Goal: Task Accomplishment & Management: Manage account settings

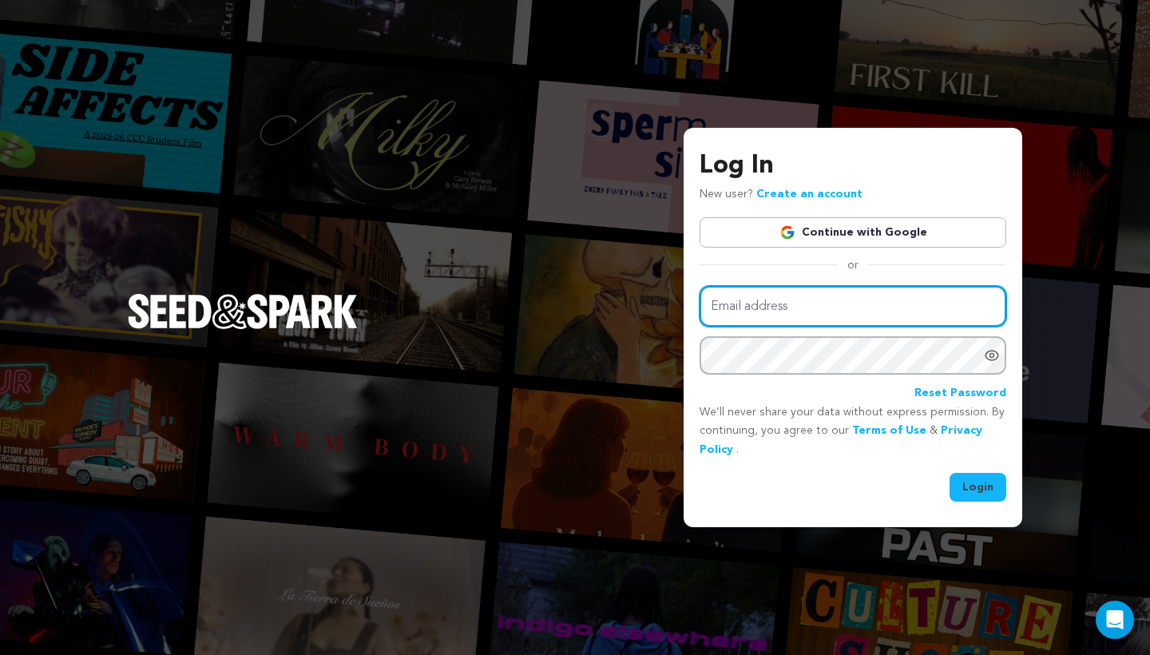
type input "mike@seedandspark.com"
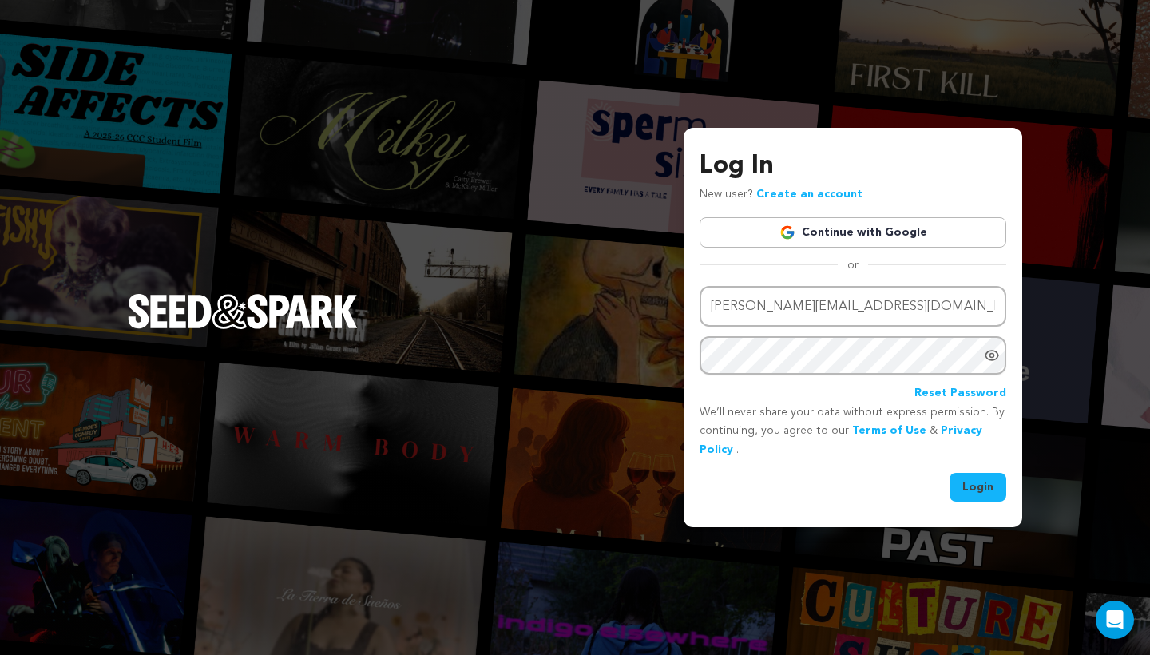
click at [969, 485] on button "Login" at bounding box center [977, 487] width 57 height 29
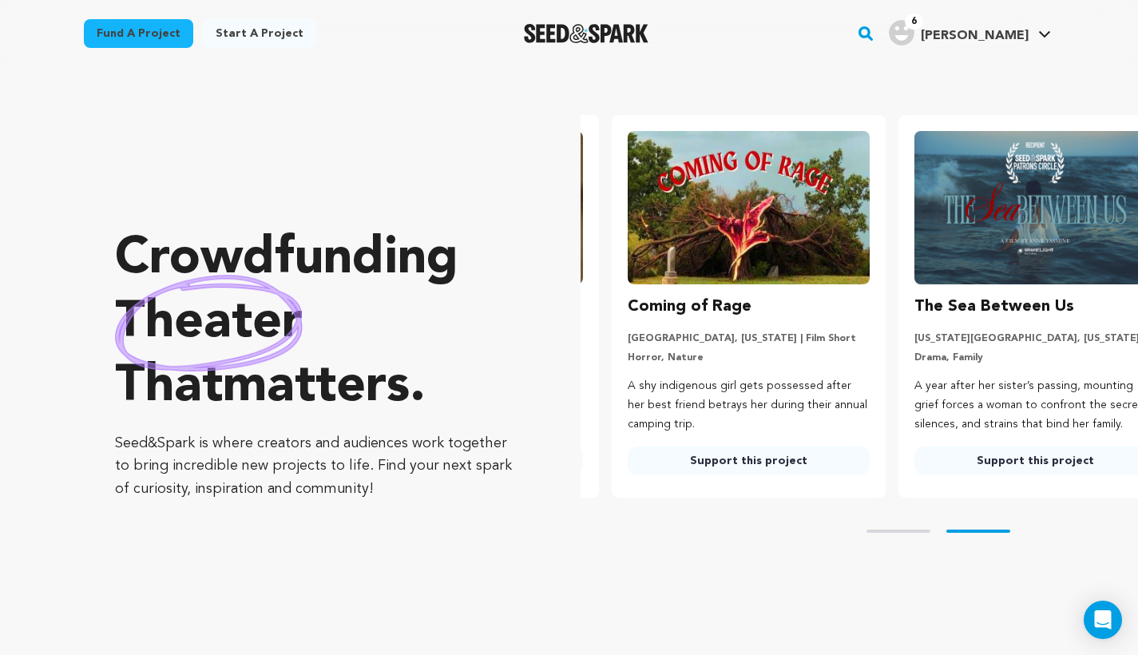
scroll to position [0, 299]
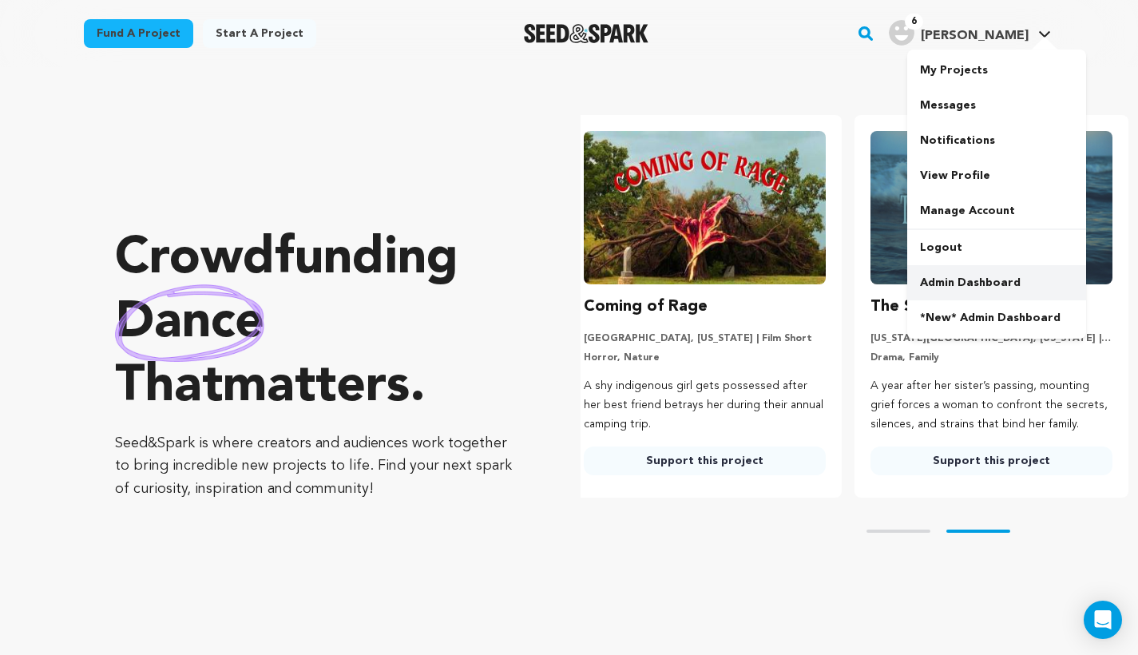
click at [962, 278] on link "Admin Dashboard" at bounding box center [996, 282] width 179 height 35
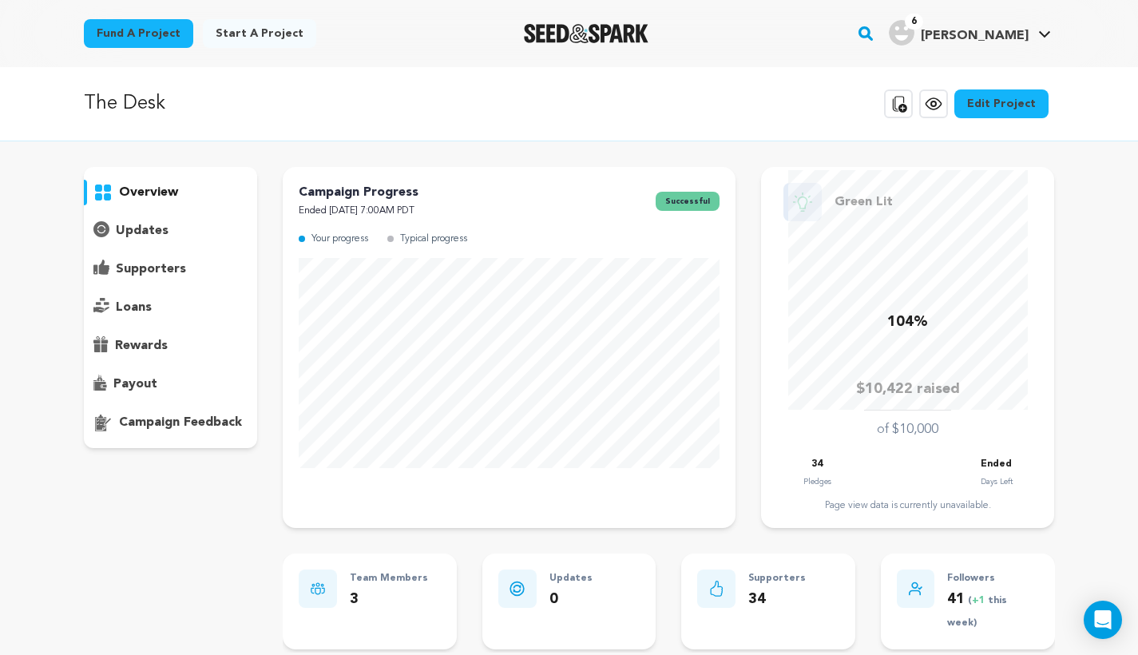
click at [133, 375] on p "payout" at bounding box center [135, 383] width 44 height 19
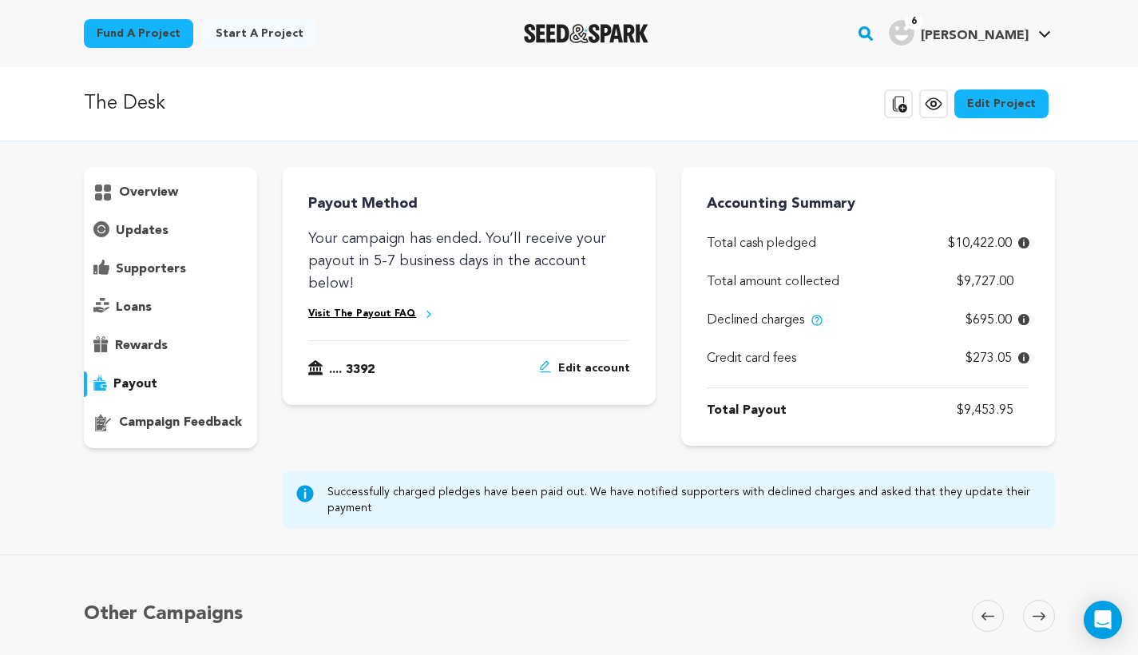
click at [158, 275] on p "supporters" at bounding box center [151, 269] width 70 height 19
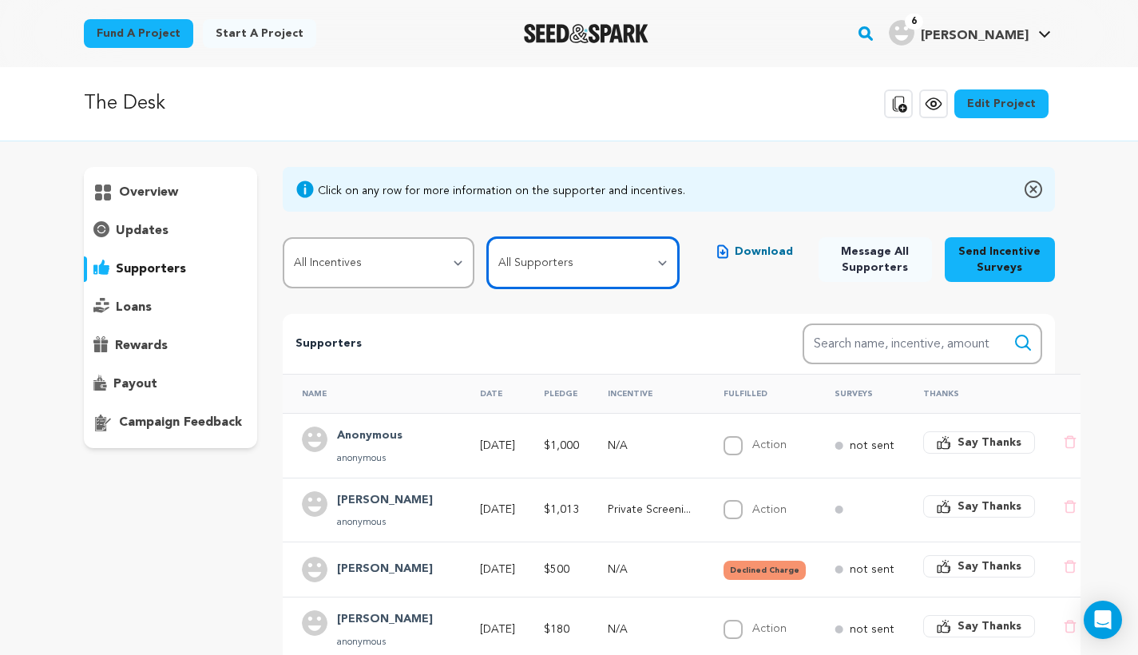
select select "pledge_incomplete"
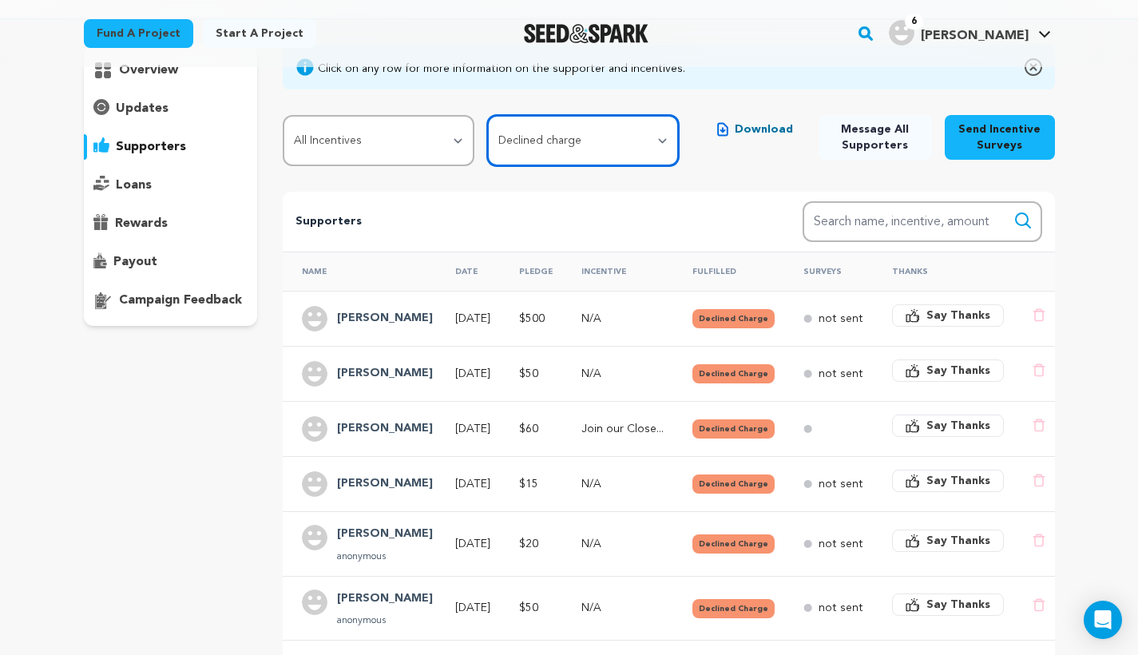
scroll to position [117, 0]
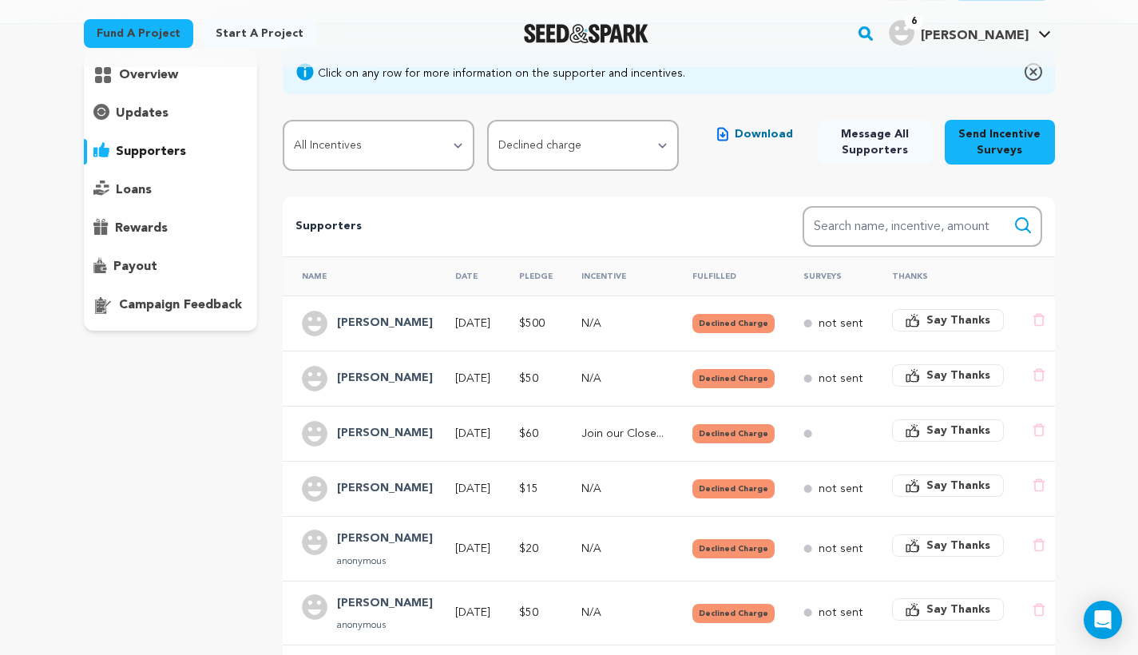
click at [141, 263] on p "payout" at bounding box center [135, 266] width 44 height 19
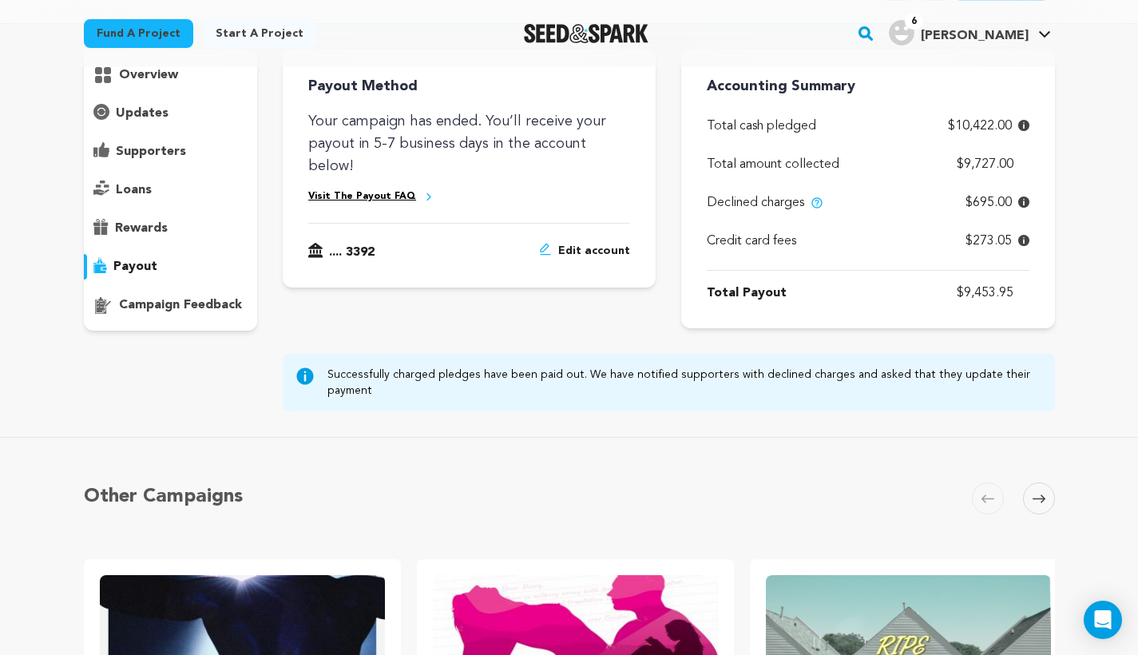
click at [198, 149] on div "supporters" at bounding box center [171, 152] width 174 height 26
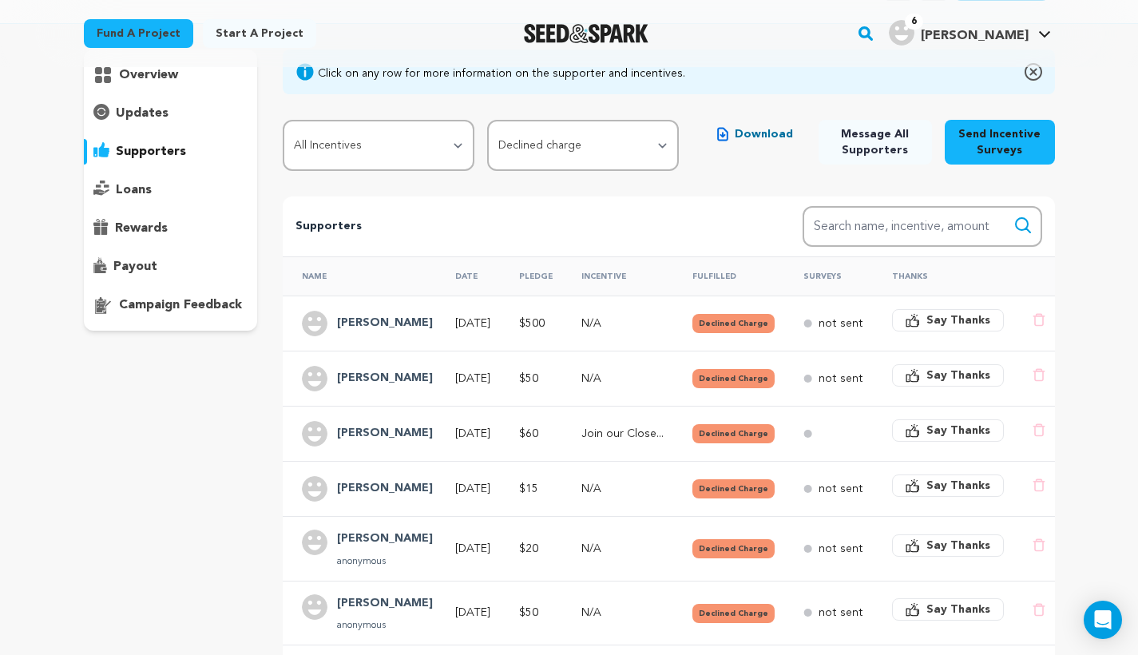
click at [145, 263] on p "payout" at bounding box center [135, 266] width 44 height 19
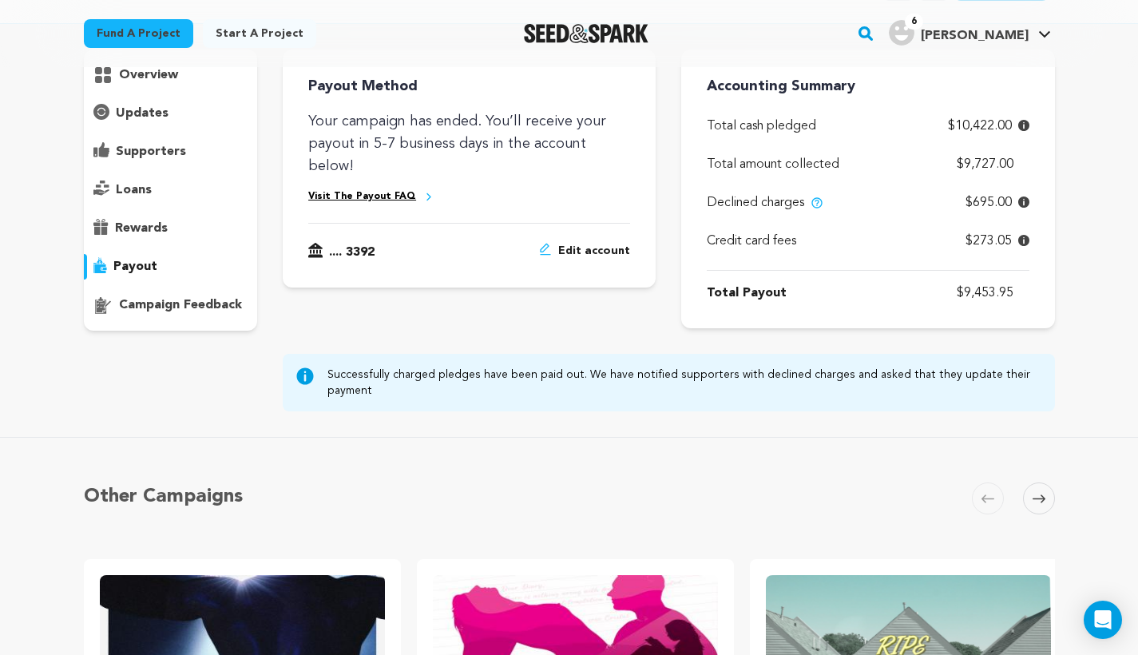
click at [147, 151] on p "supporters" at bounding box center [151, 151] width 70 height 19
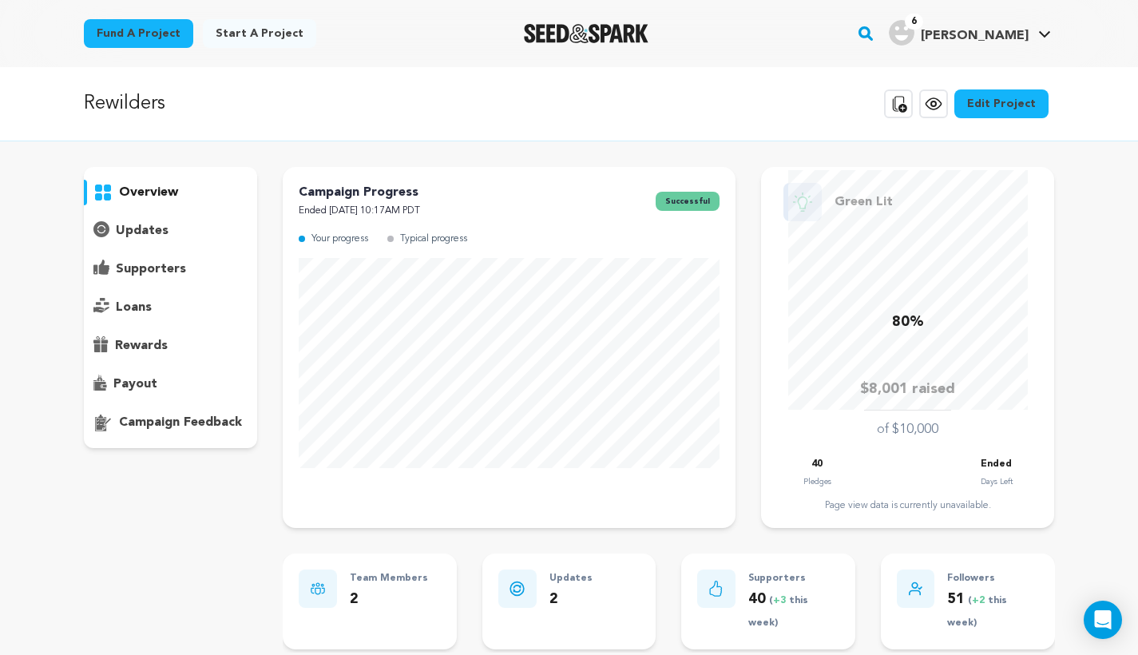
click at [166, 258] on div "supporters" at bounding box center [171, 269] width 174 height 26
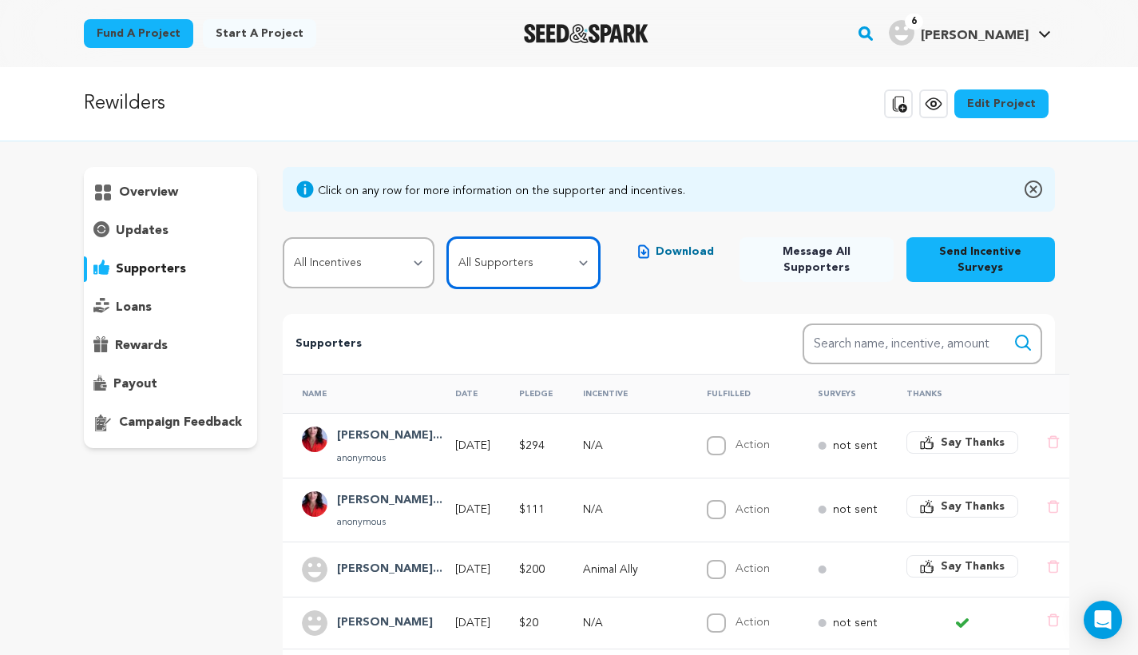
select select "pledge_incomplete"
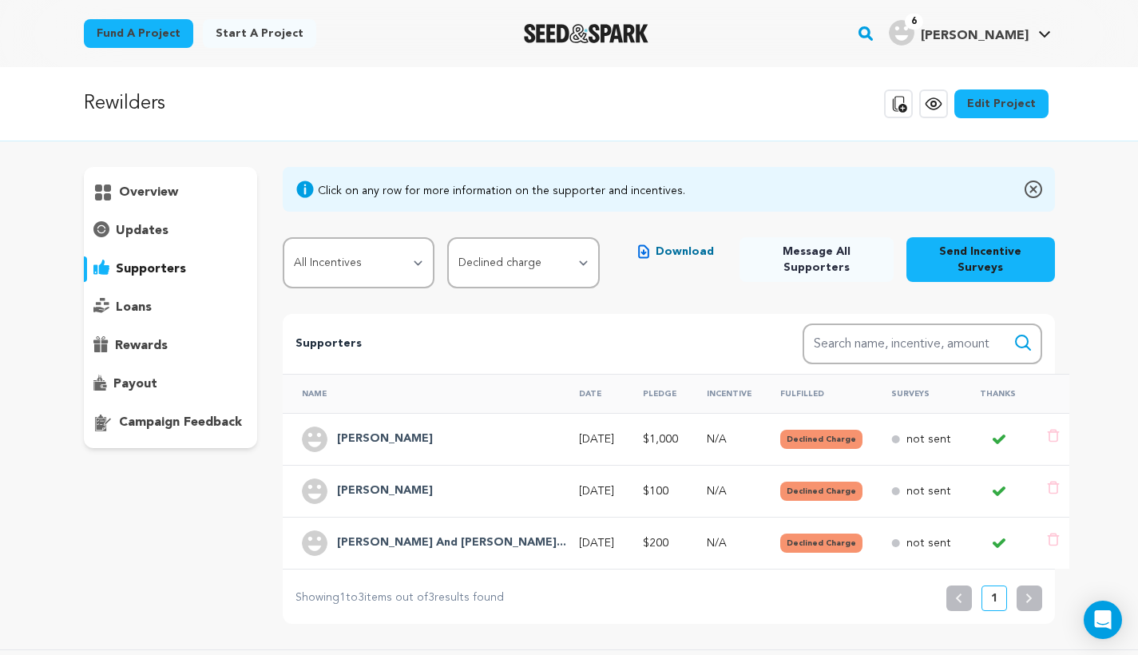
click at [427, 426] on div "David Allen" at bounding box center [426, 439] width 248 height 26
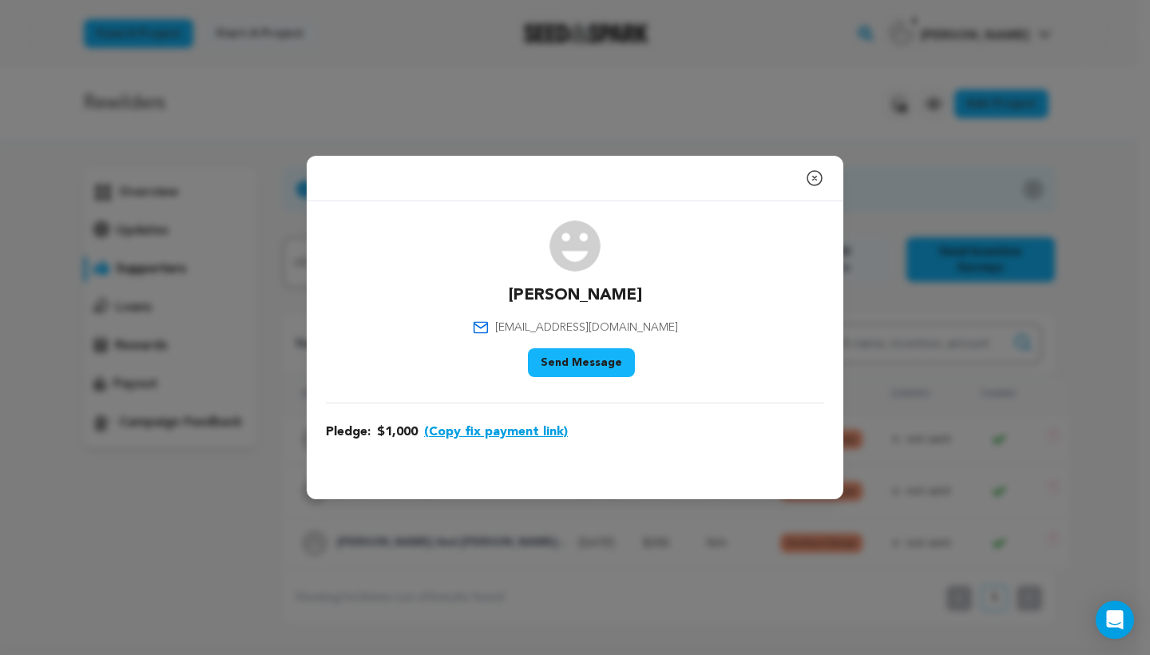
click at [569, 330] on span "idallenid@gmail.com" at bounding box center [586, 327] width 183 height 16
copy div "idallenid@gmail.com"
click at [493, 430] on button "(Copy fix payment link)" at bounding box center [496, 431] width 144 height 19
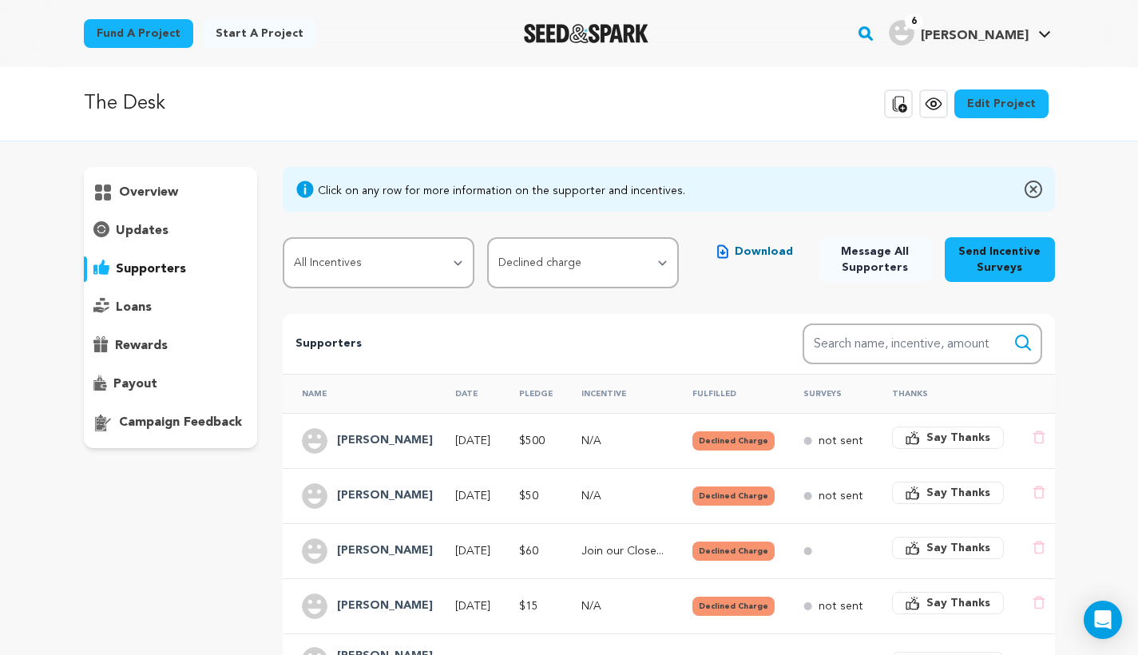
scroll to position [117, 0]
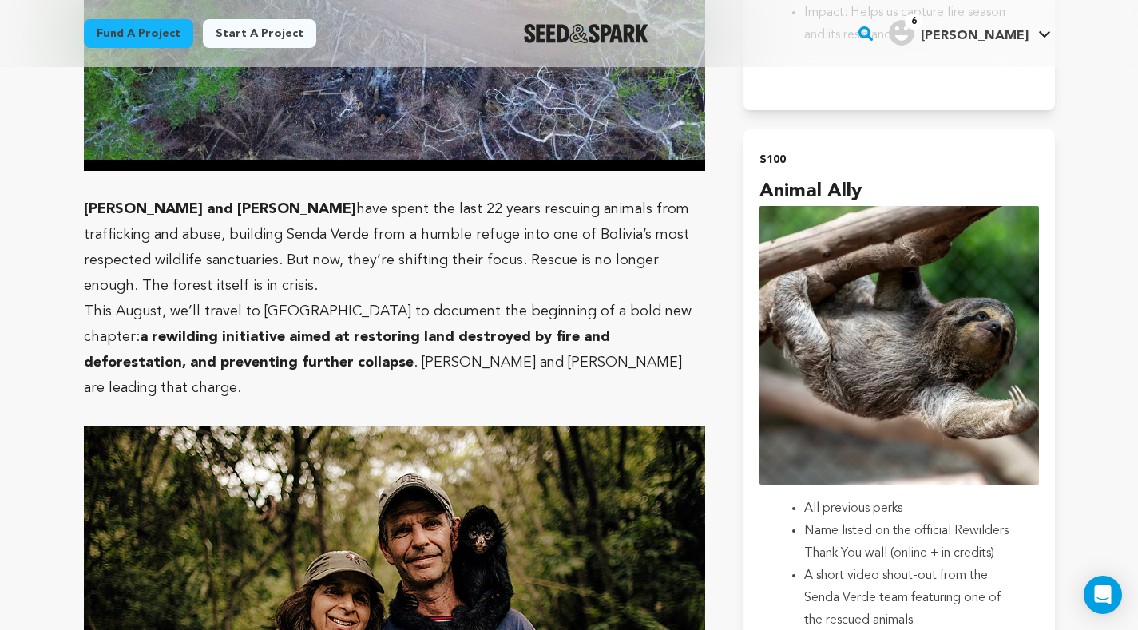
scroll to position [1968, 0]
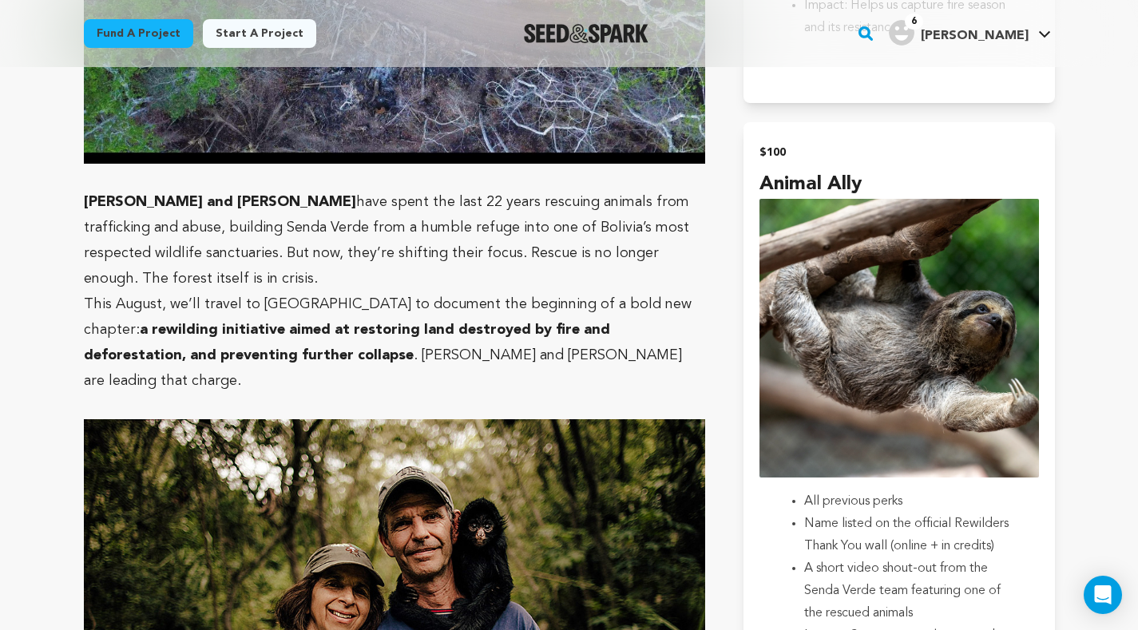
click at [620, 212] on p "Vicky Ossio and Marcelo Levy have spent the last 22 years rescuing animals from…" at bounding box center [395, 240] width 622 height 102
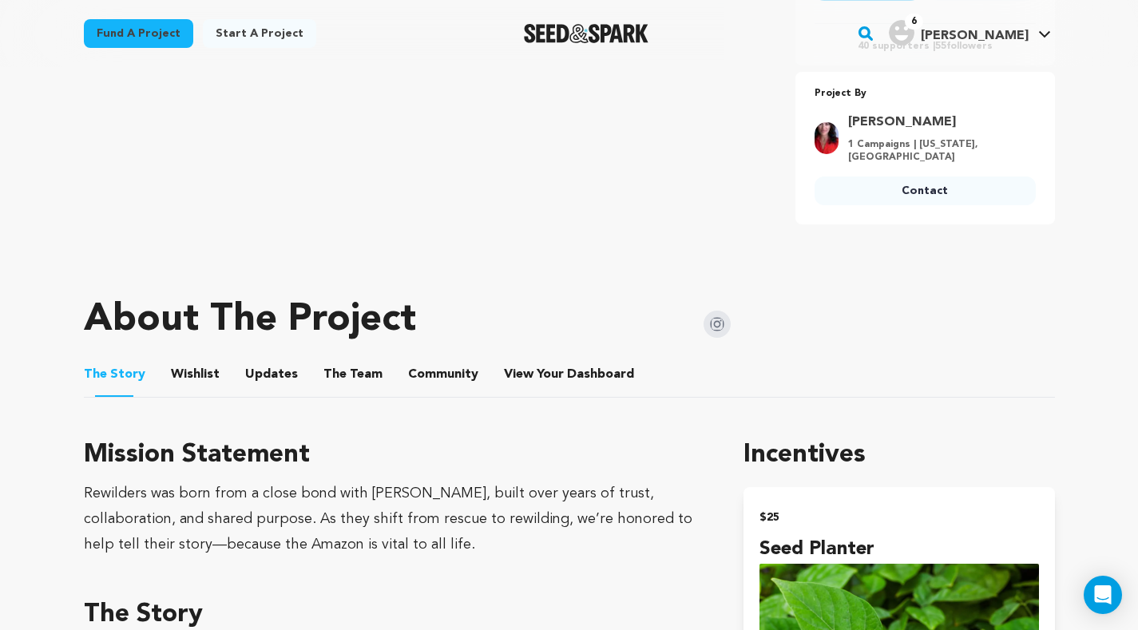
scroll to position [532, 0]
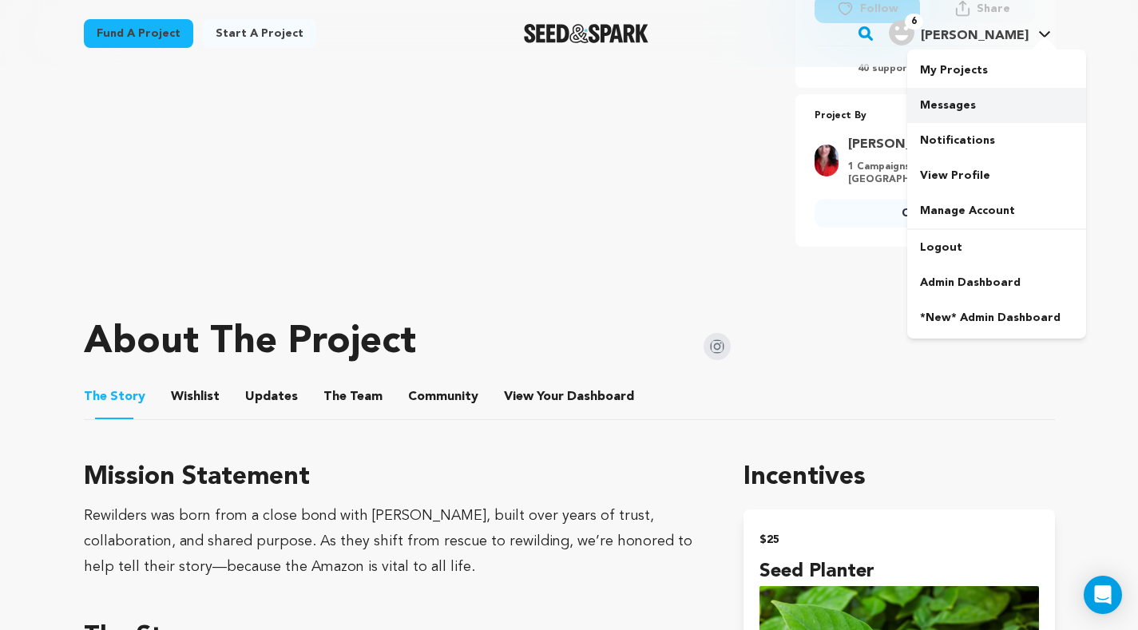
click at [969, 114] on link "Messages" at bounding box center [996, 105] width 179 height 35
click at [941, 109] on link "Messages" at bounding box center [996, 105] width 179 height 35
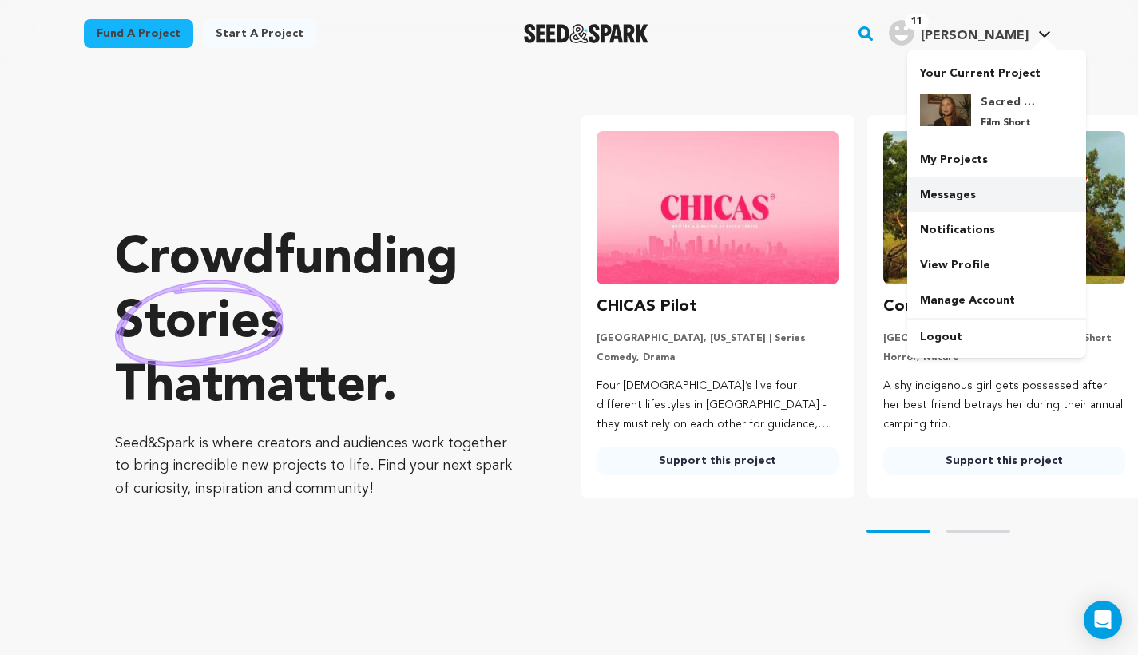
click at [978, 192] on link "Messages" at bounding box center [996, 194] width 179 height 35
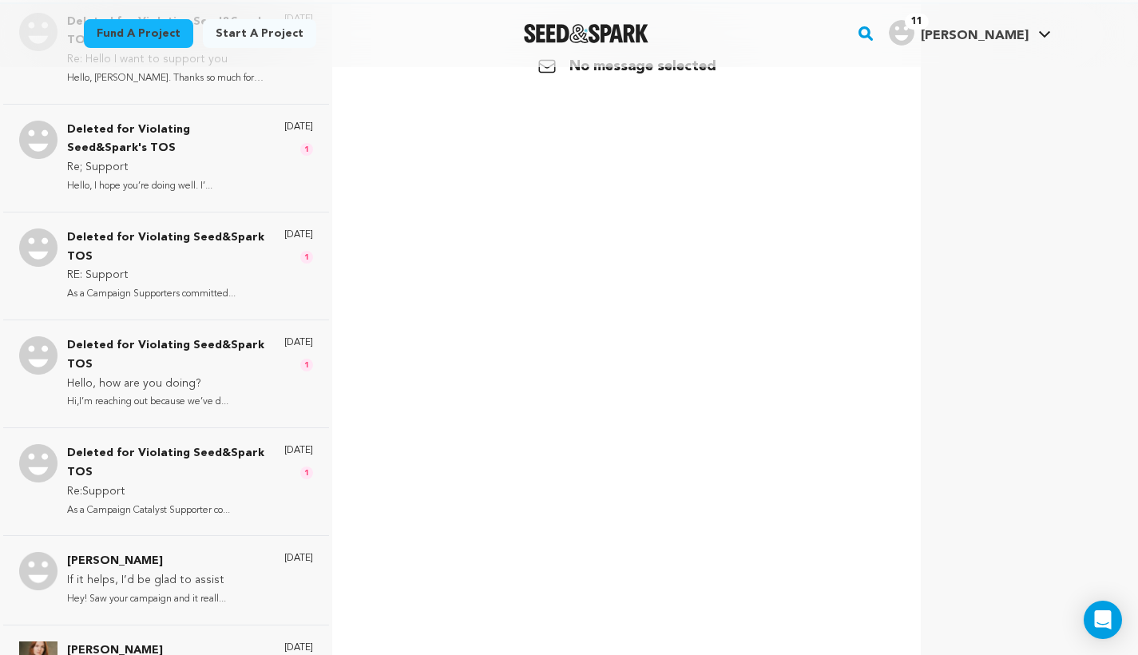
scroll to position [155, 0]
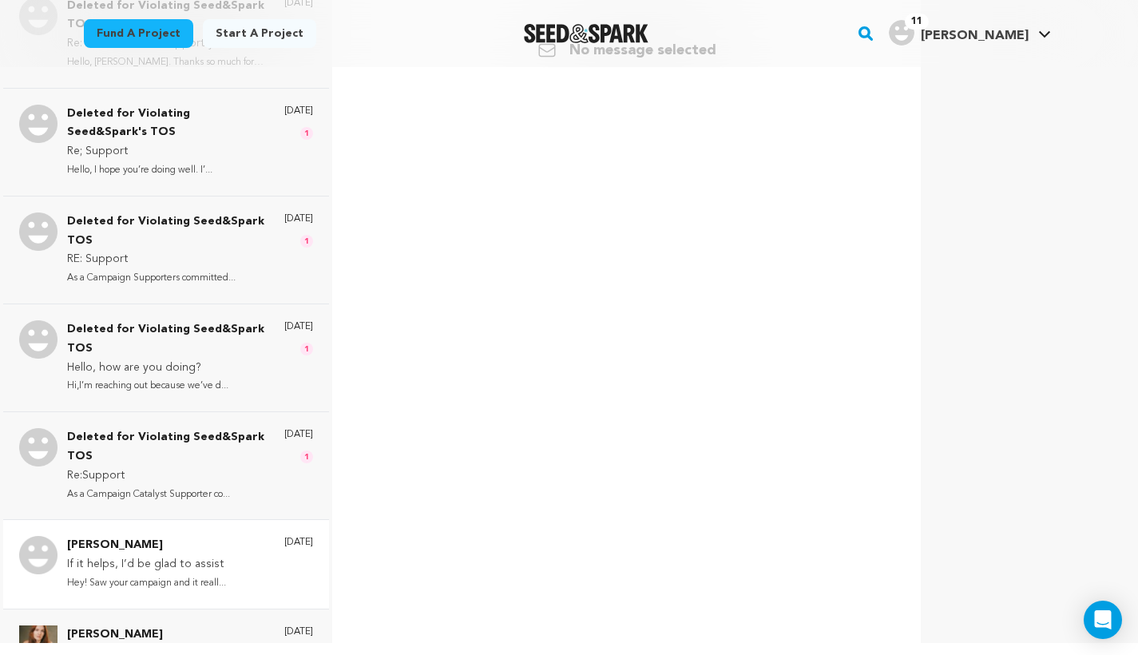
click at [284, 536] on div "4 days ago" at bounding box center [298, 564] width 29 height 56
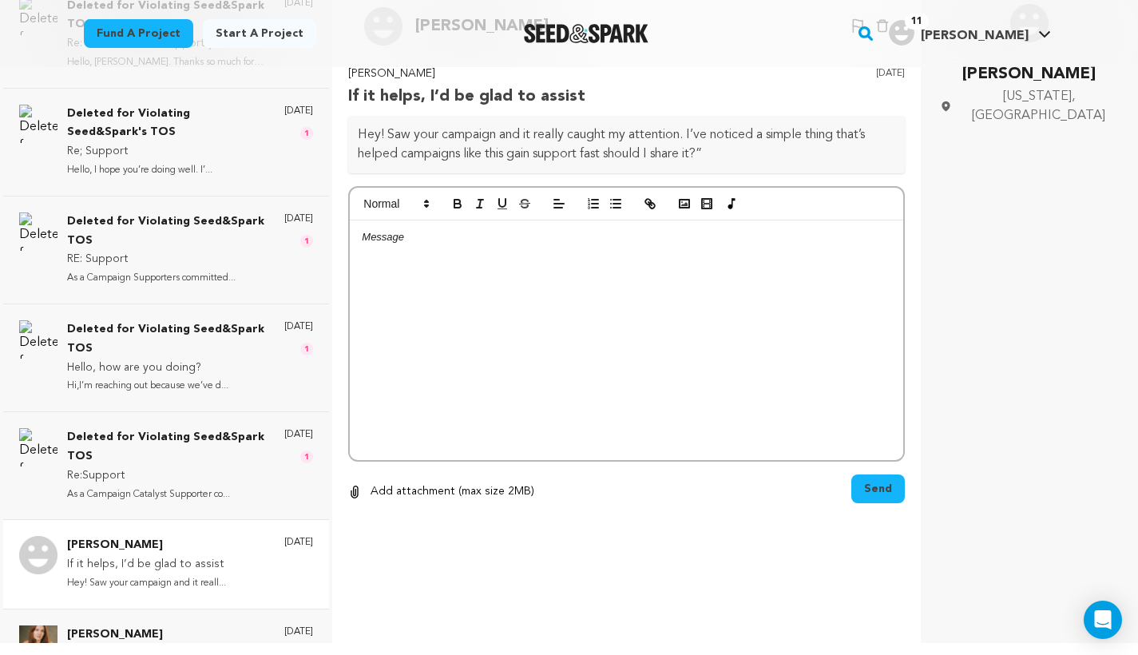
click at [130, 574] on p "Hey! Saw your campaign and it reall..." at bounding box center [146, 583] width 159 height 18
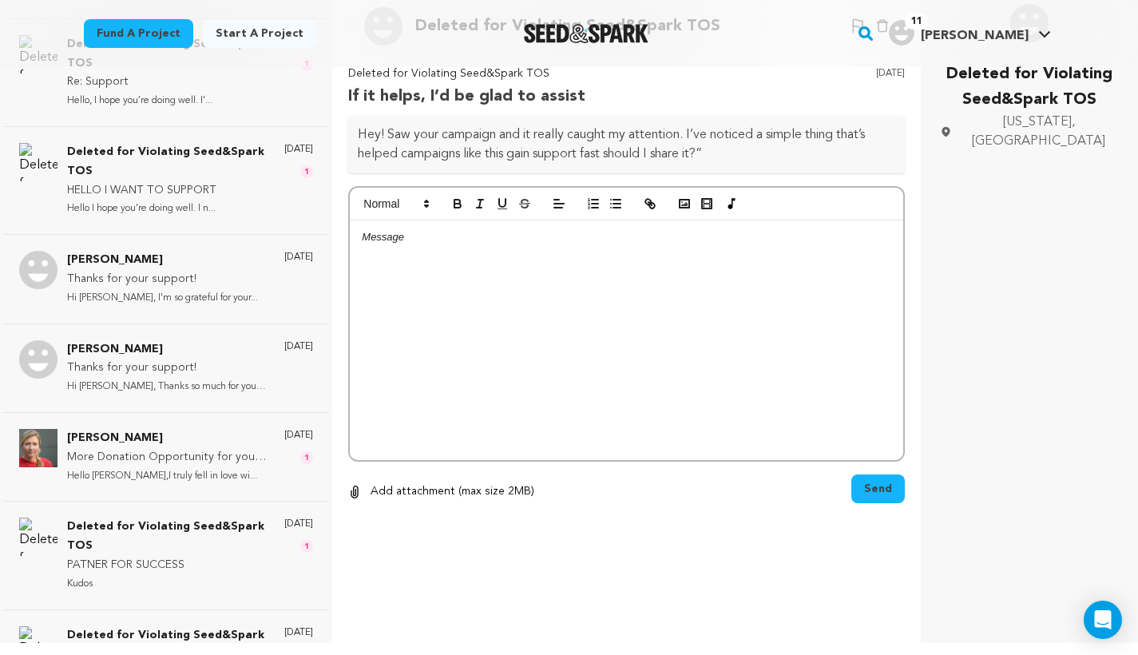
scroll to position [271, 0]
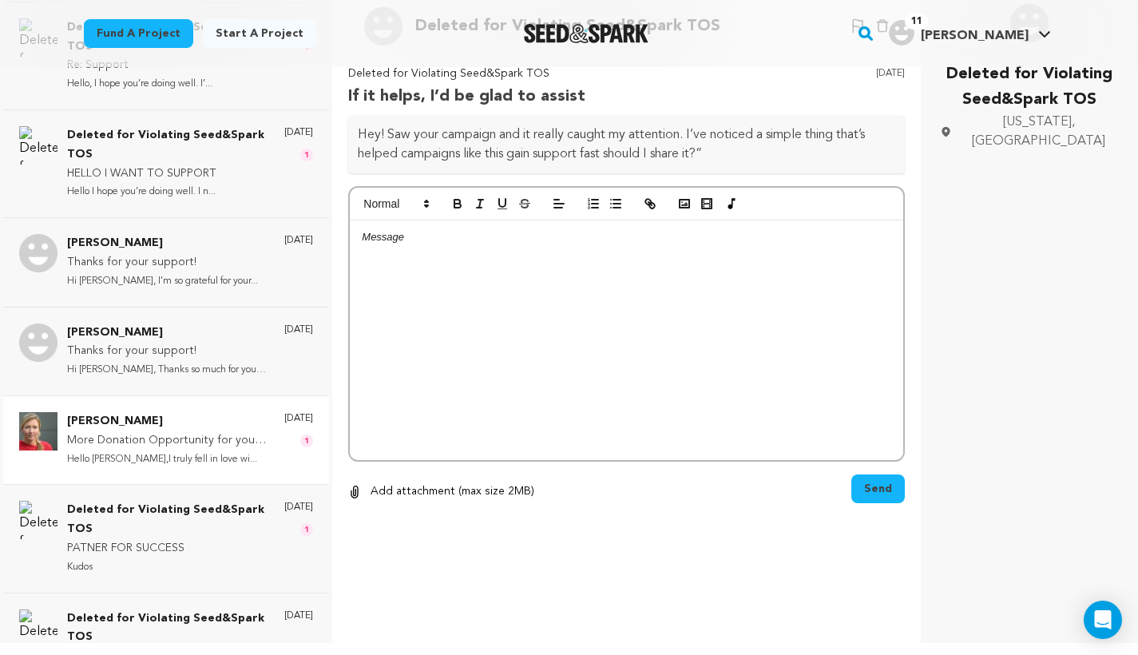
click at [208, 412] on p "Olivia Anderson" at bounding box center [167, 421] width 201 height 19
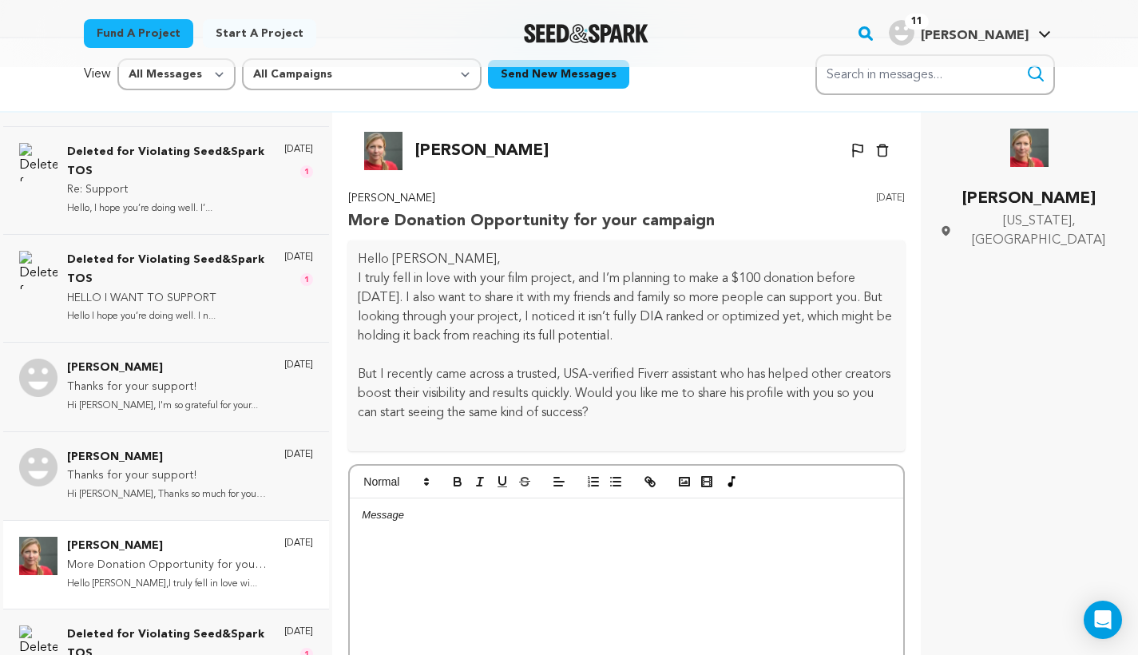
scroll to position [0, 0]
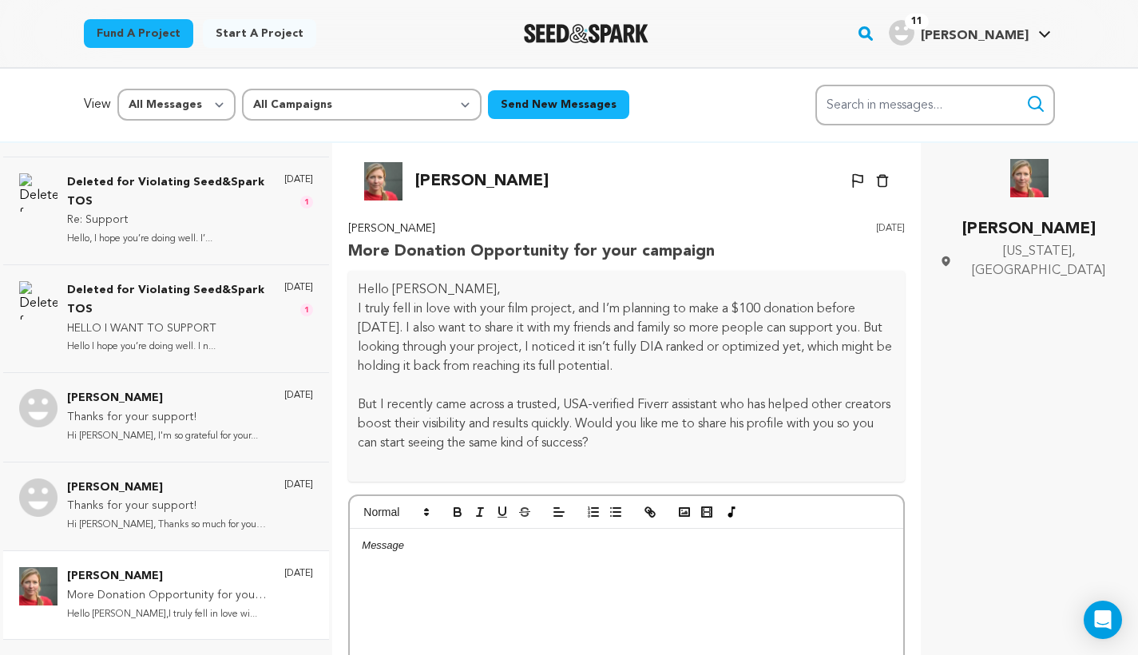
drag, startPoint x: 523, startPoint y: 178, endPoint x: 414, endPoint y: 176, distance: 109.4
click at [414, 176] on div "Olivia Anderson Un-block Block user Delete conversation" at bounding box center [626, 181] width 557 height 38
copy p "Olivia Anderson"
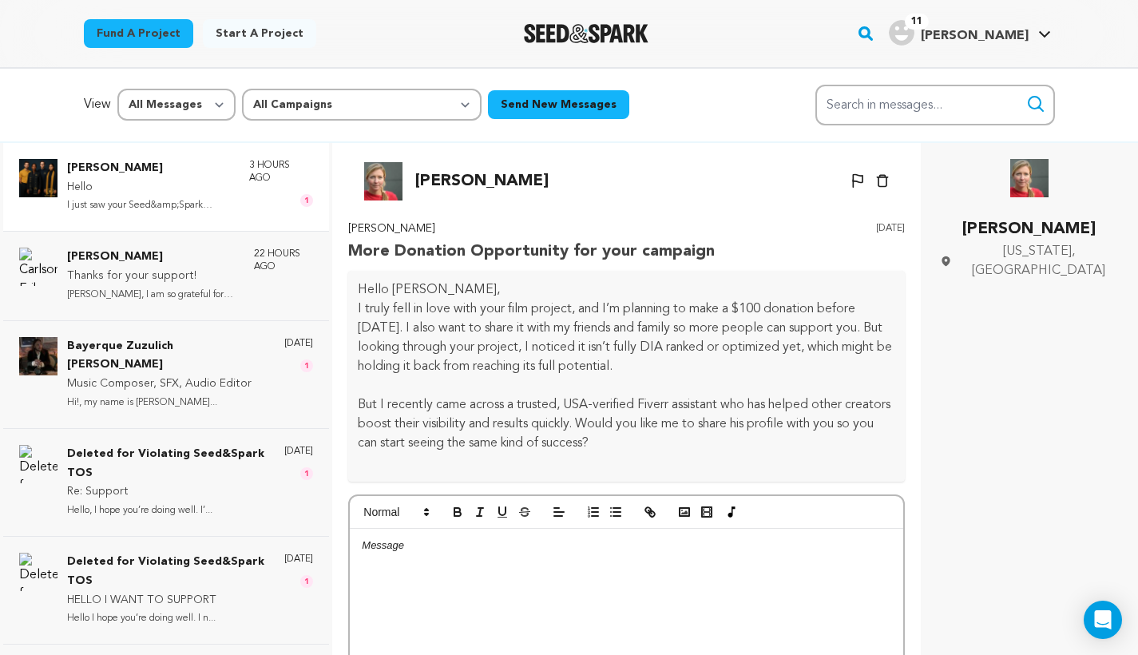
click at [173, 194] on p "Hello" at bounding box center [150, 187] width 166 height 19
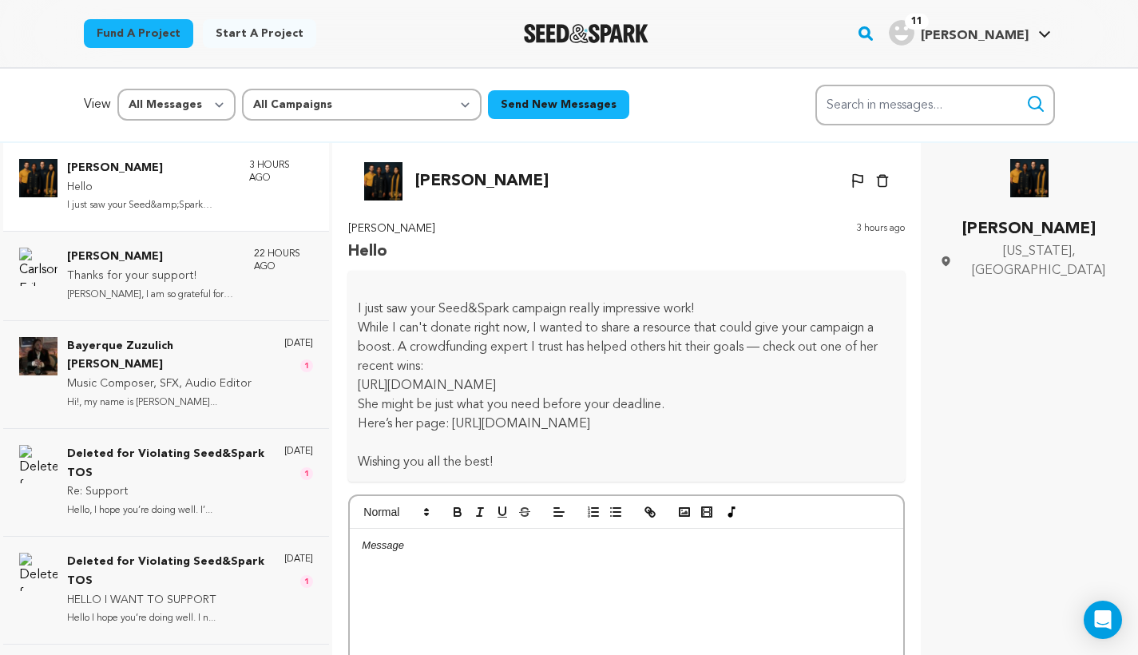
drag, startPoint x: 534, startPoint y: 177, endPoint x: 410, endPoint y: 180, distance: 123.8
click at [410, 180] on div "Riley Whittney Un-block Block user Delete conversation" at bounding box center [626, 181] width 557 height 38
copy p "Riley Whittney"
click at [167, 172] on p "Riley Whittney" at bounding box center [150, 168] width 166 height 19
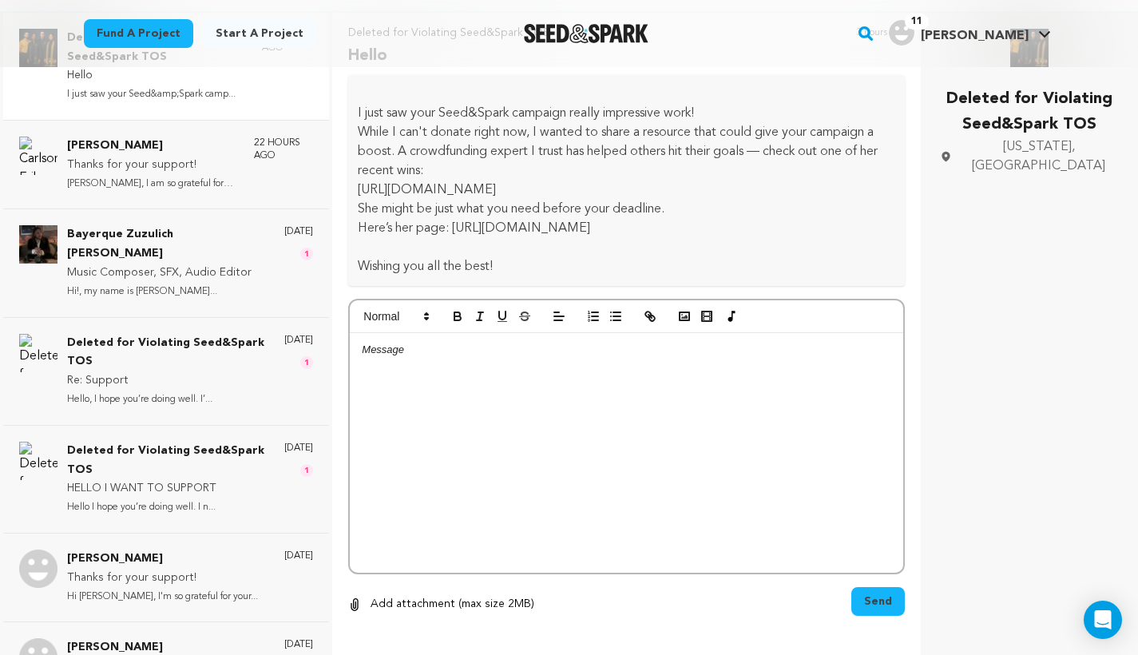
scroll to position [155, 0]
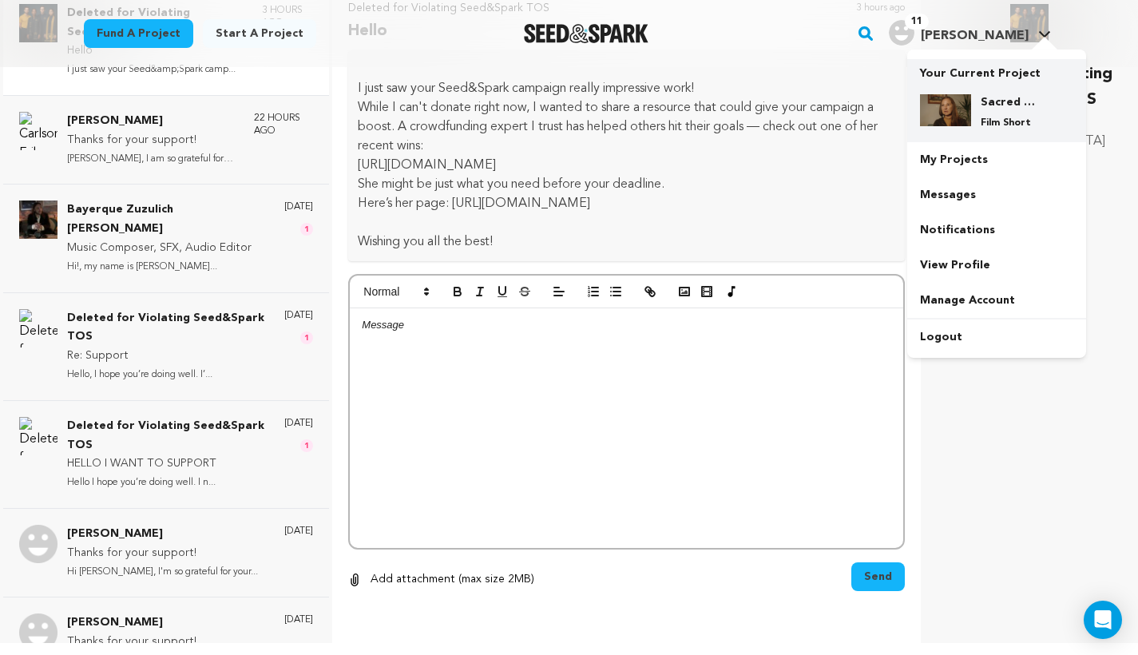
click at [1004, 101] on h4 "Sacred Earth: Guardians of Water" at bounding box center [1009, 102] width 57 height 16
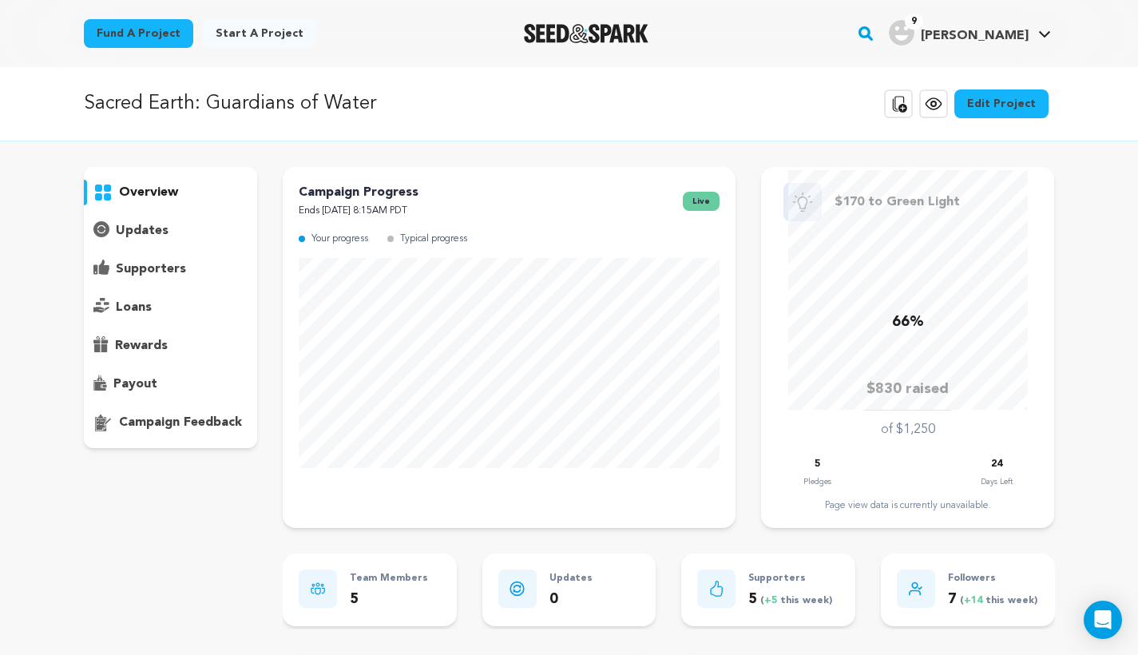
click at [941, 108] on icon at bounding box center [933, 103] width 19 height 19
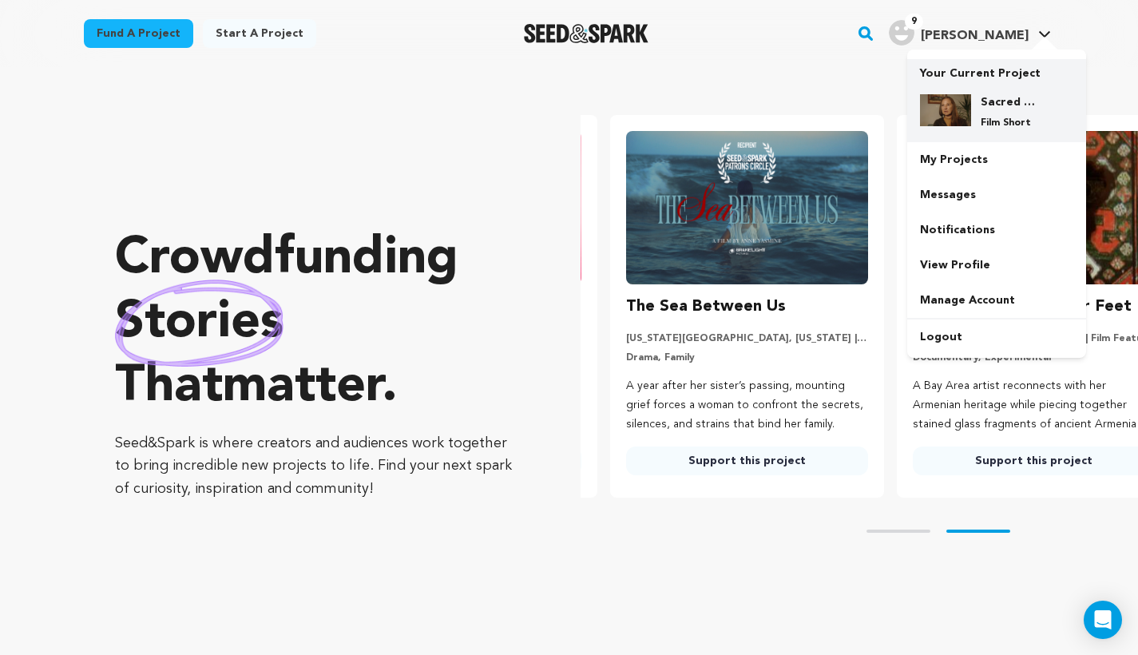
scroll to position [0, 299]
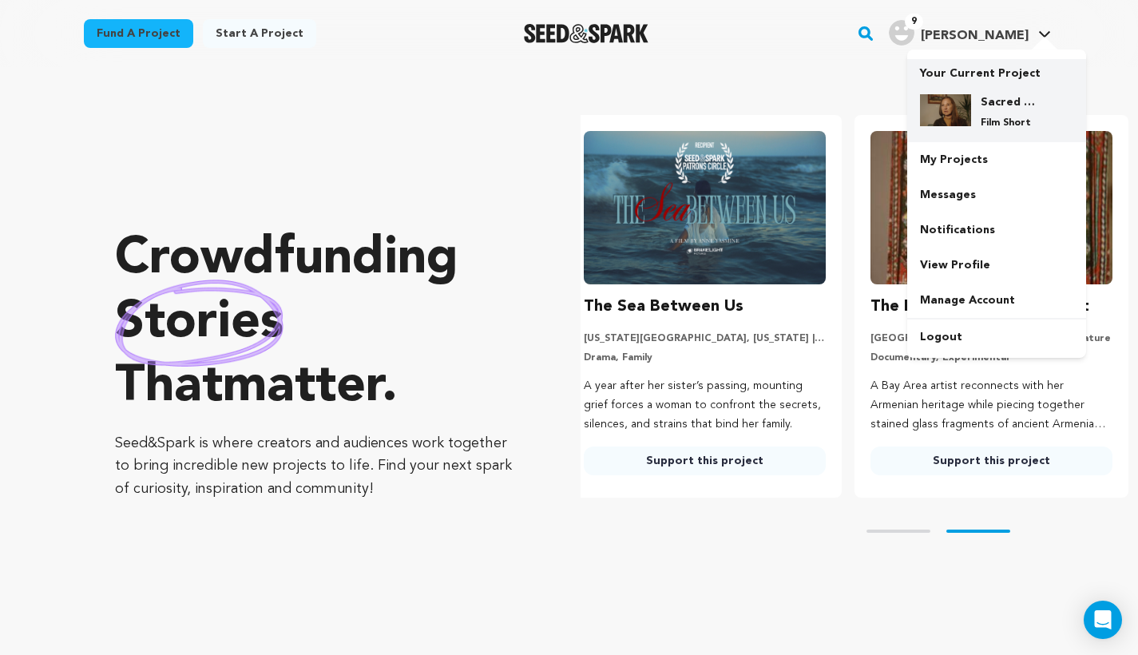
click at [988, 76] on p "Your Current Project" at bounding box center [996, 70] width 153 height 22
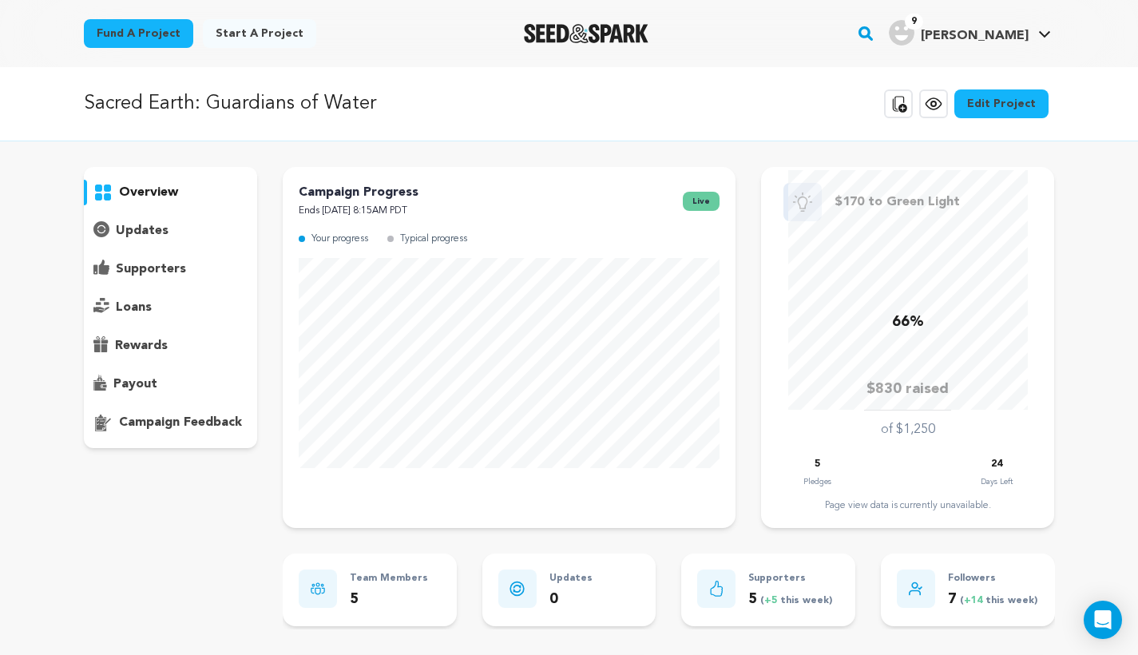
click at [941, 105] on icon at bounding box center [932, 103] width 15 height 11
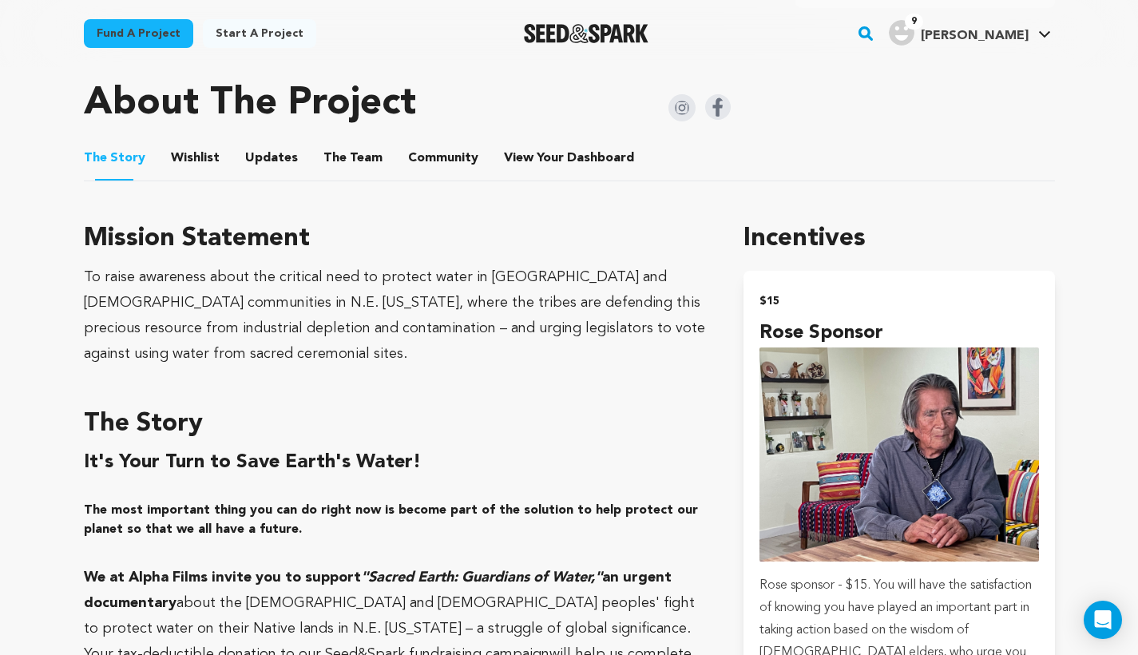
scroll to position [795, 0]
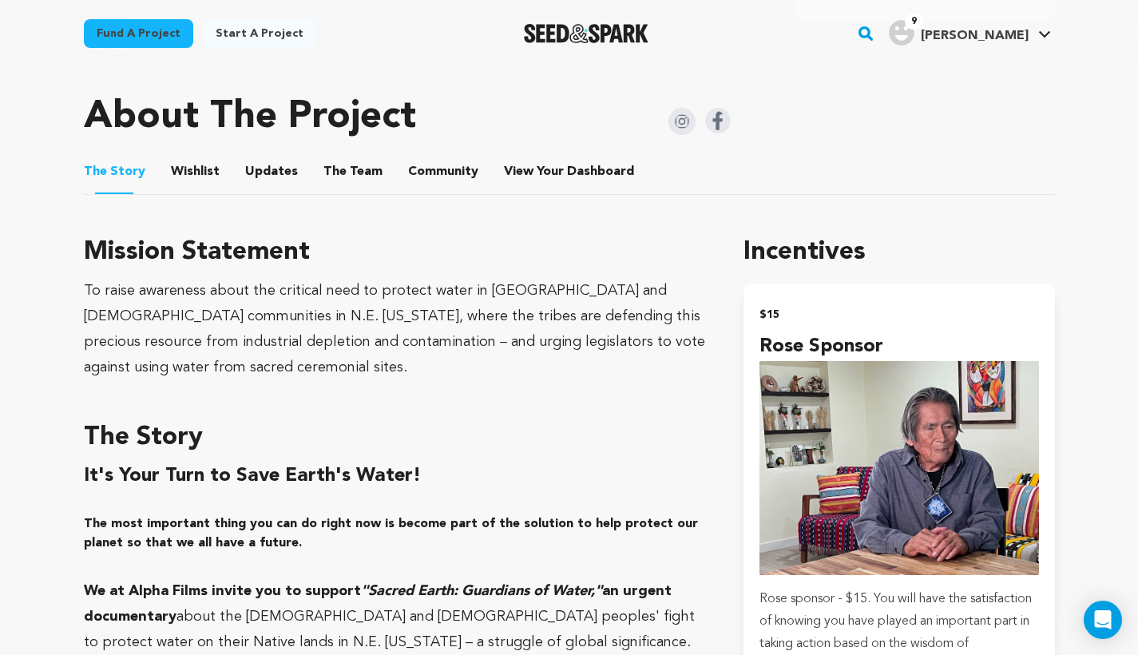
click at [443, 168] on button "Community" at bounding box center [443, 175] width 38 height 38
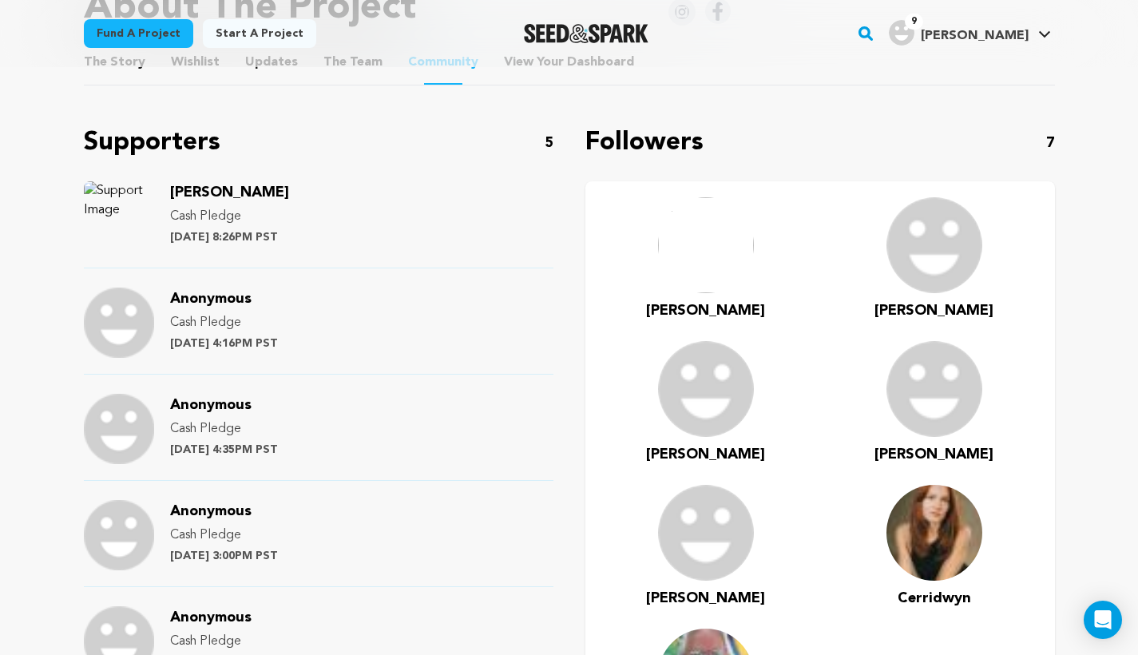
scroll to position [867, 0]
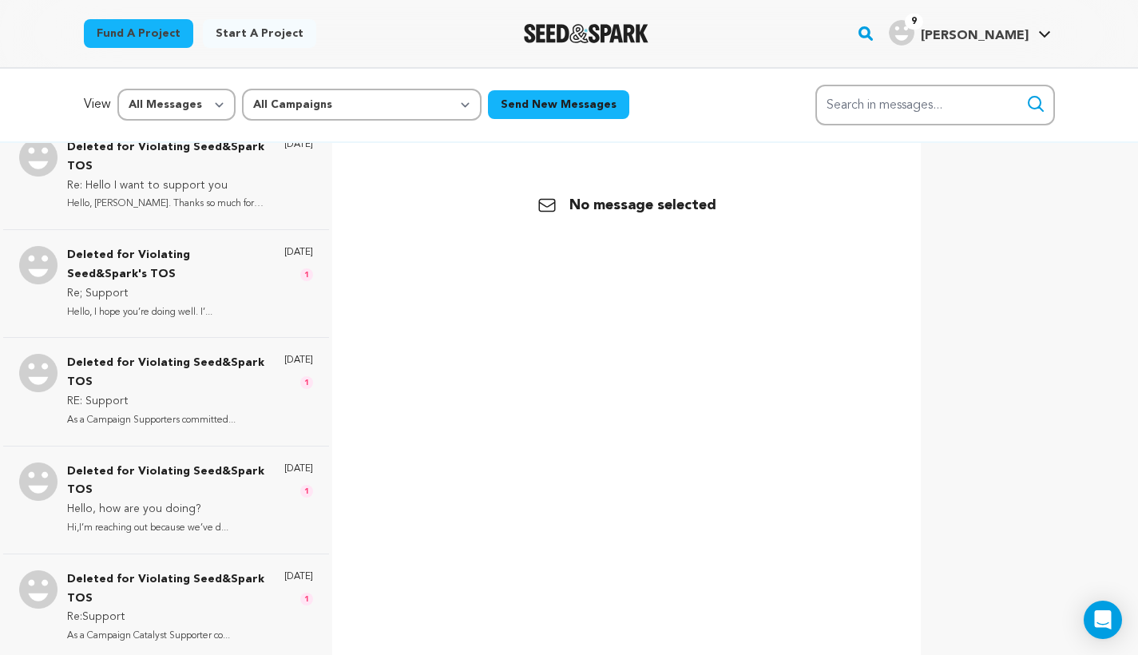
scroll to position [939, 0]
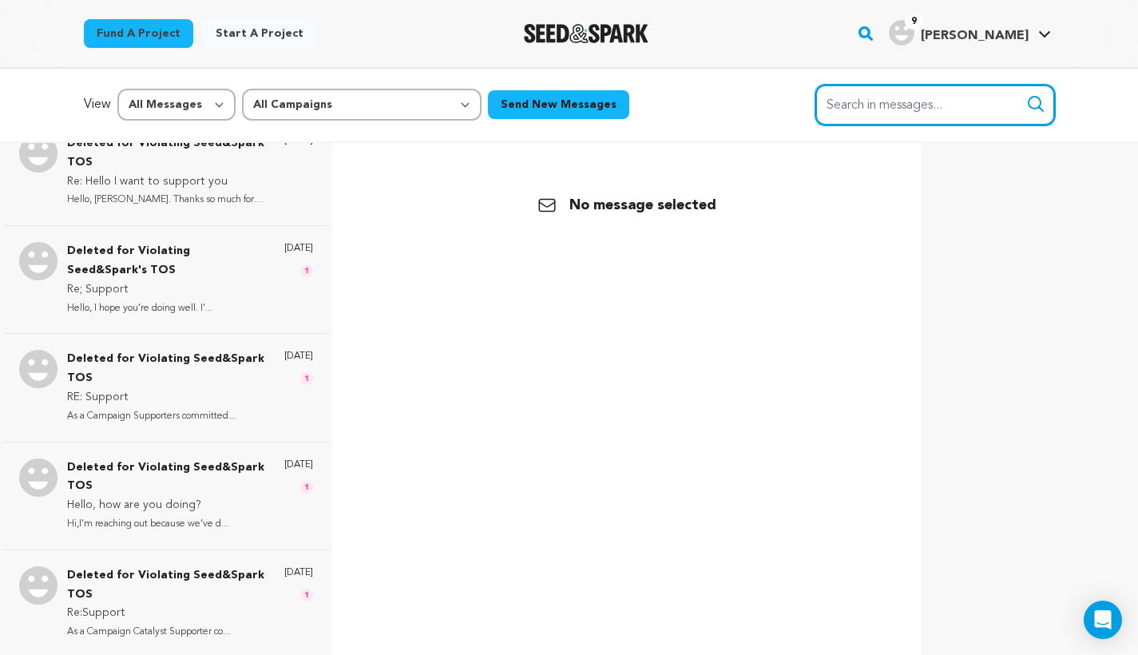
click at [968, 113] on input "Search in messages..." at bounding box center [935, 105] width 240 height 41
type input "Mary"
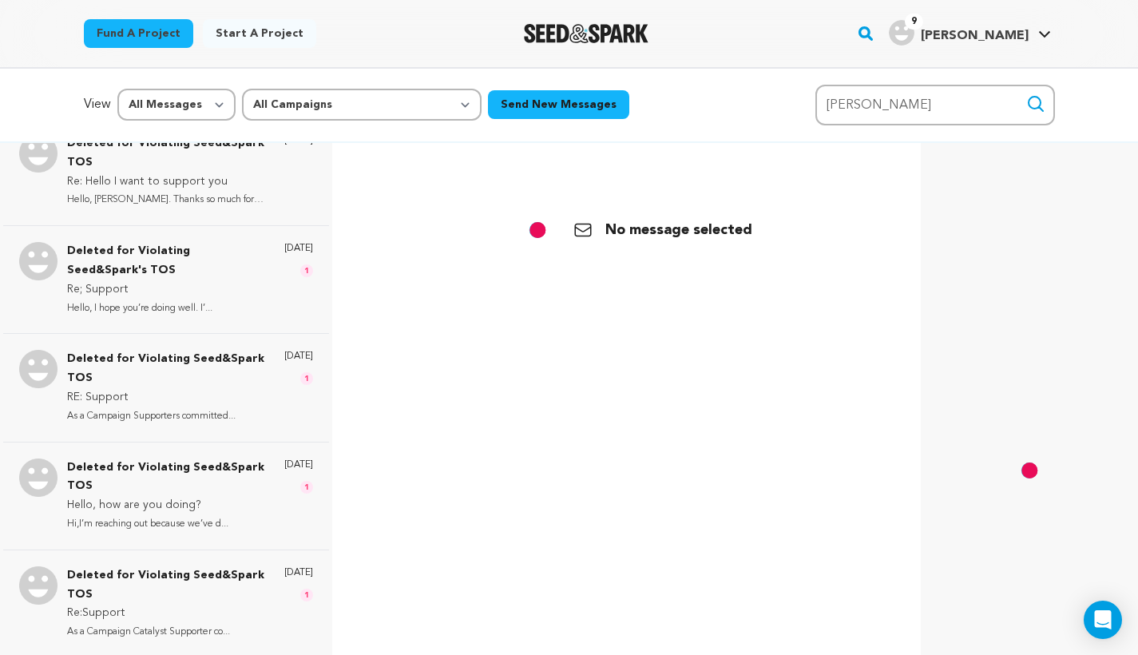
drag, startPoint x: 1052, startPoint y: 82, endPoint x: 1036, endPoint y: 97, distance: 20.9
click at [1036, 97] on icon "submit" at bounding box center [1035, 104] width 14 height 14
click at [1038, 101] on icon "submit" at bounding box center [1035, 103] width 19 height 19
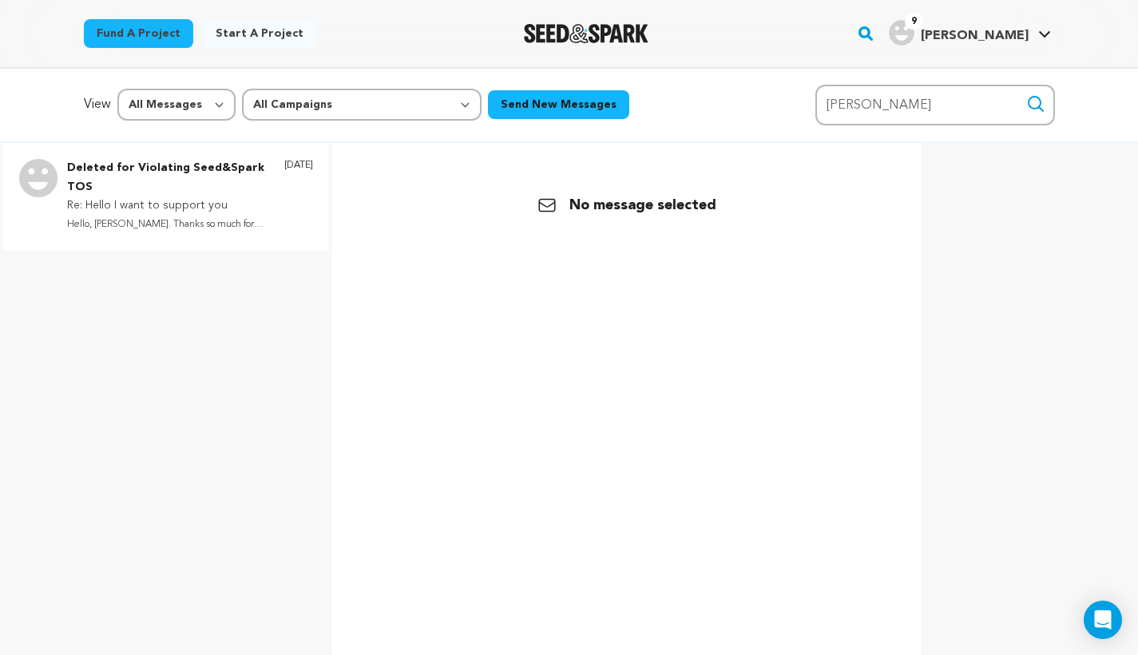
click at [254, 221] on div "Deleted for Violating Seed&Spark TOS Re: Hello I want to support you Hello, Mar…" at bounding box center [190, 196] width 246 height 75
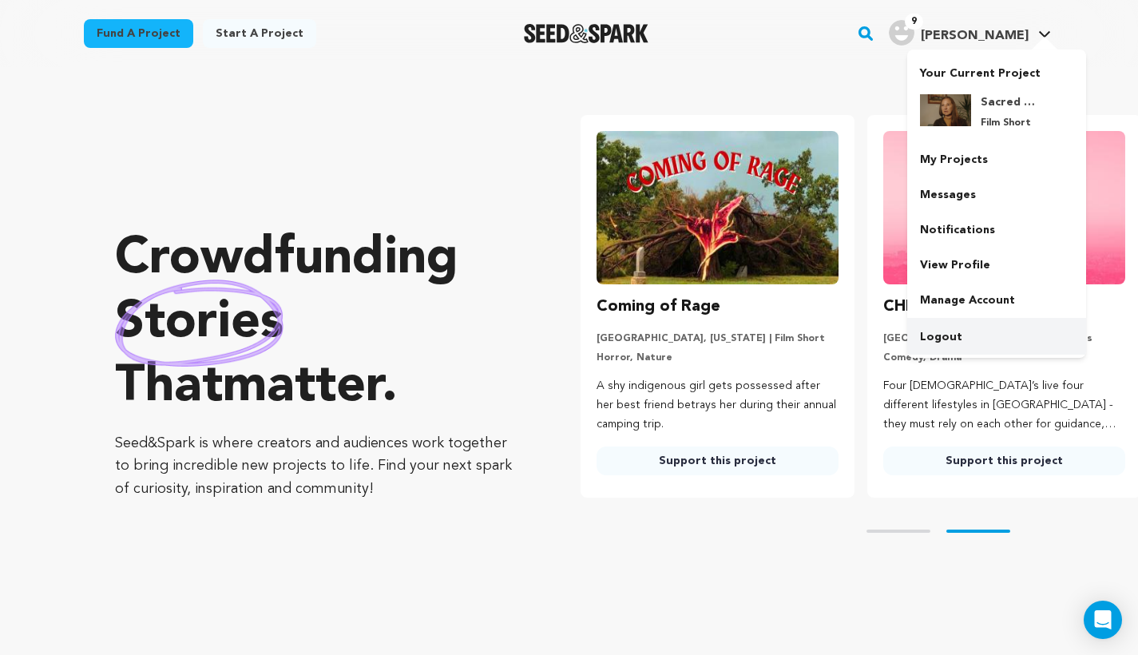
click at [945, 331] on link "Logout" at bounding box center [996, 336] width 179 height 35
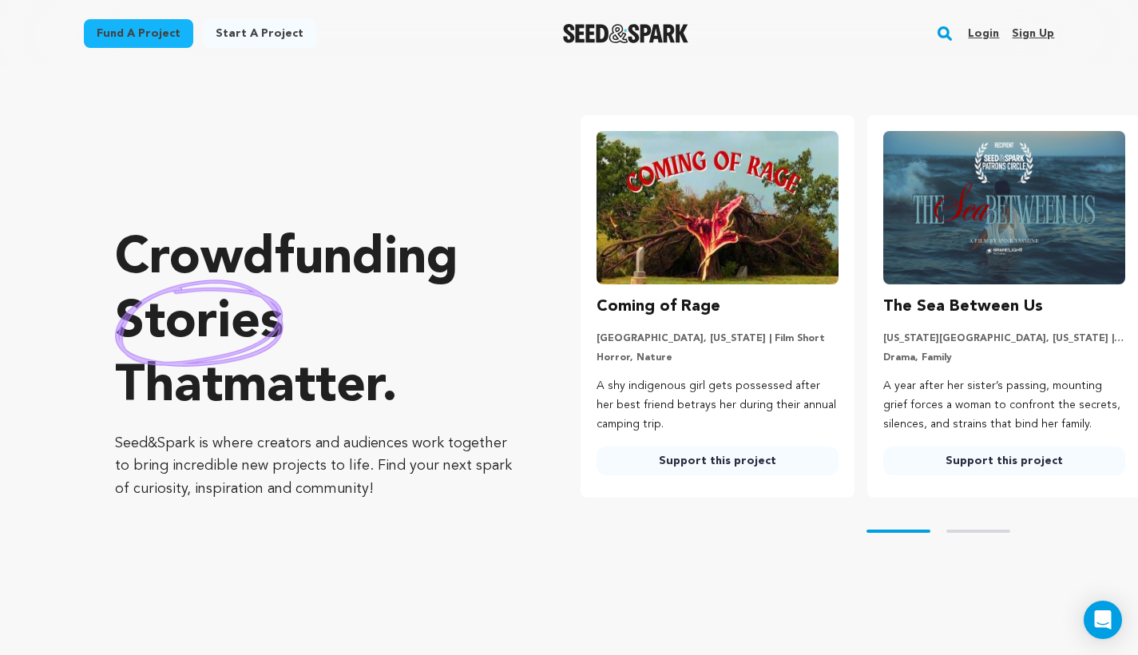
click at [990, 35] on link "Login" at bounding box center [983, 34] width 31 height 26
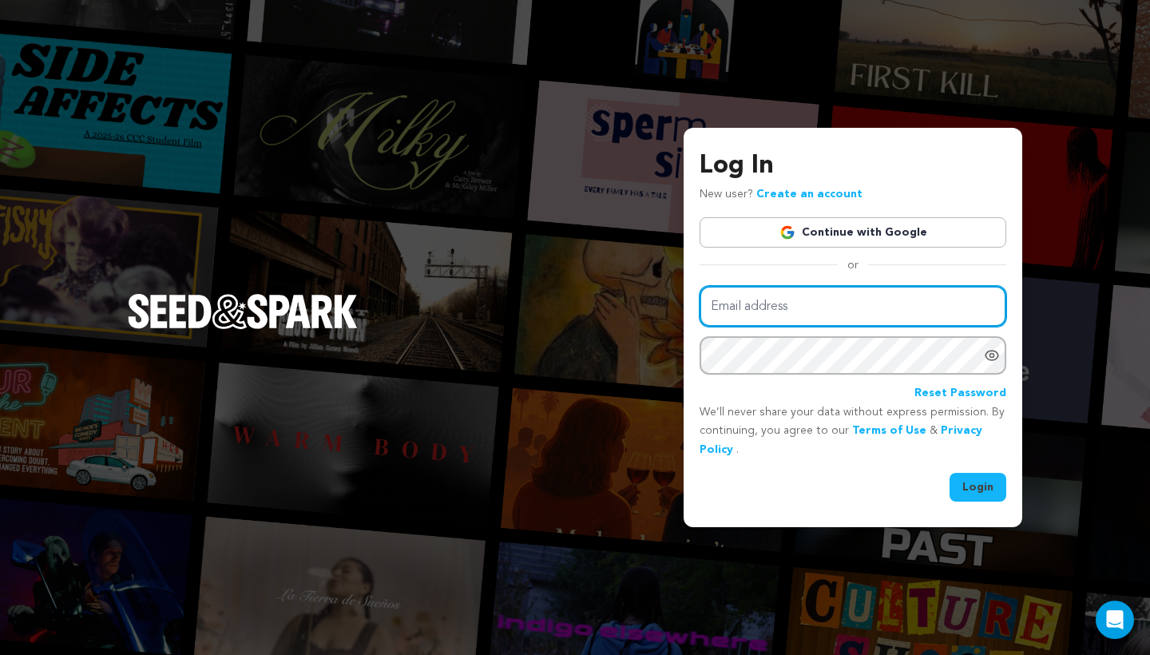
type input "mike@seedandspark.com"
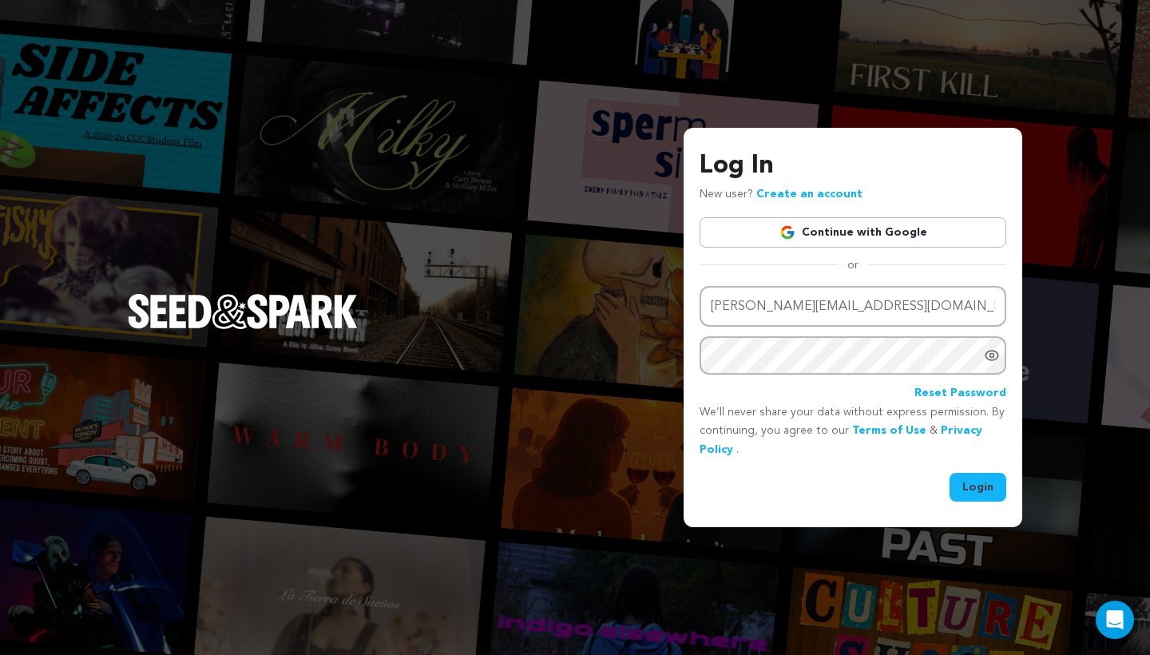
click at [982, 487] on button "Login" at bounding box center [977, 487] width 57 height 29
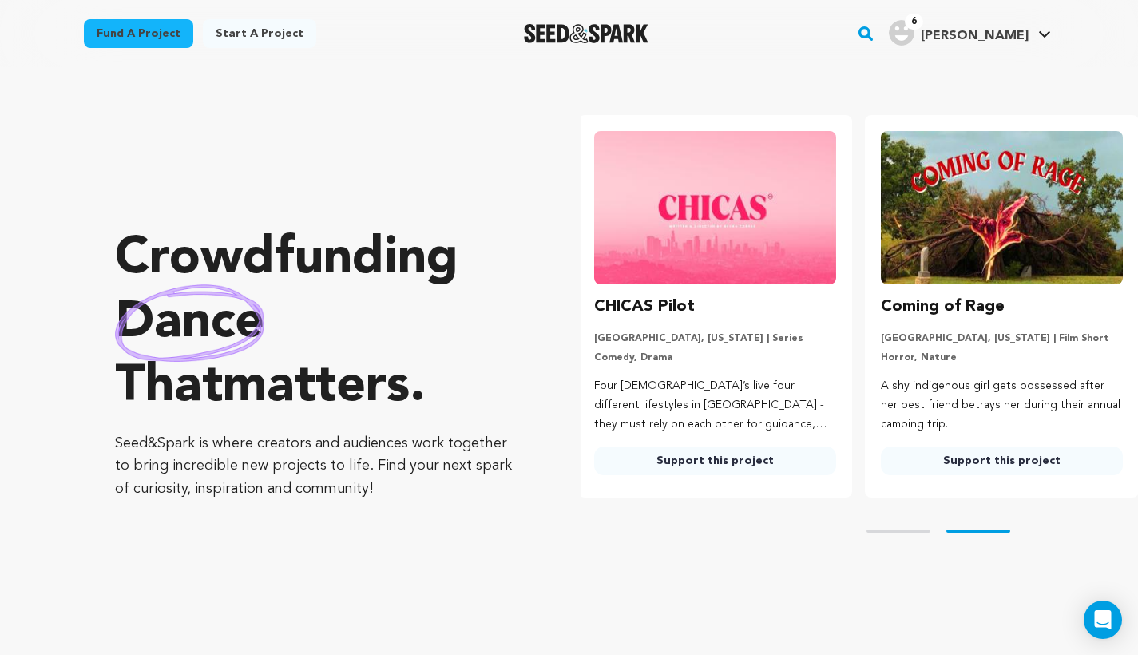
scroll to position [0, 299]
